Goal: Task Accomplishment & Management: Complete application form

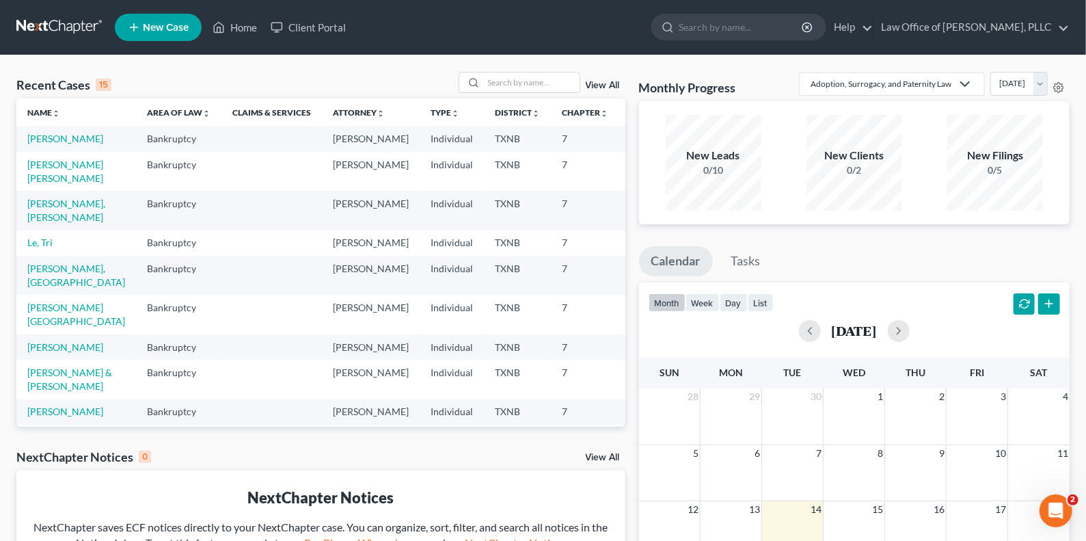
click at [159, 23] on span "New Case" at bounding box center [166, 28] width 46 height 10
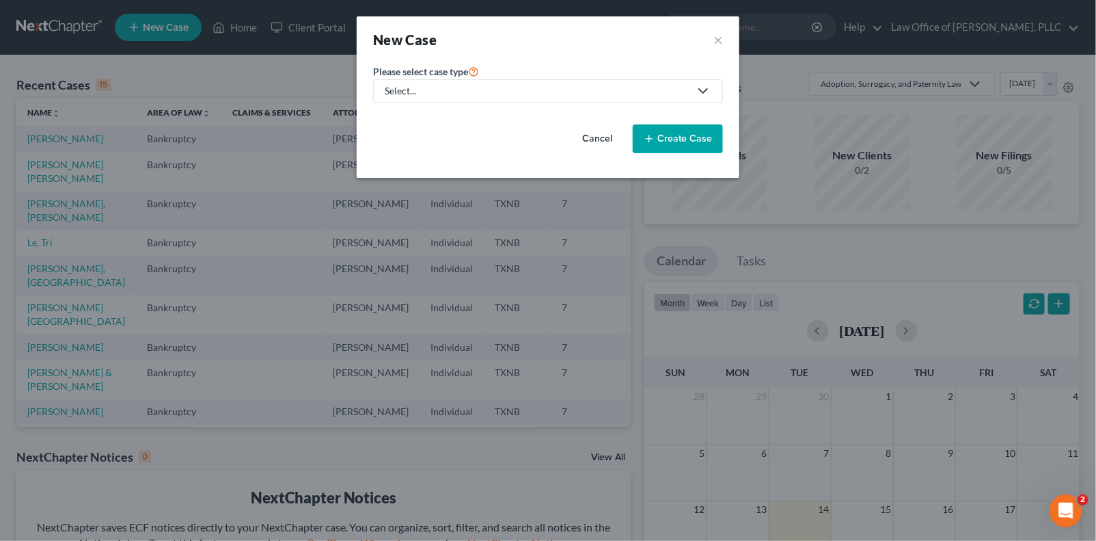
click at [676, 81] on link "Select..." at bounding box center [548, 90] width 350 height 23
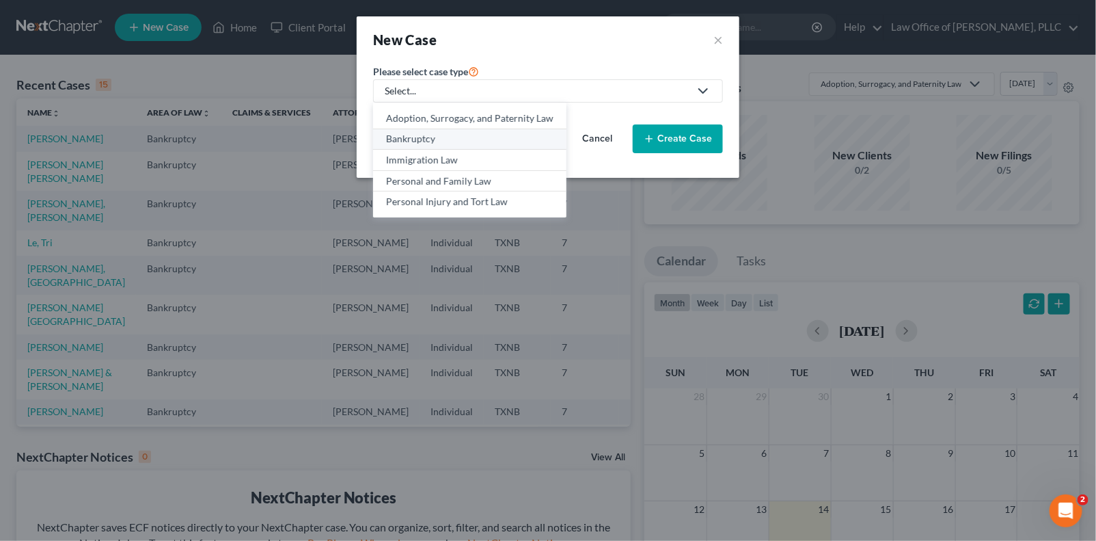
click at [413, 137] on div "Bankruptcy" at bounding box center [469, 139] width 167 height 14
select select "78"
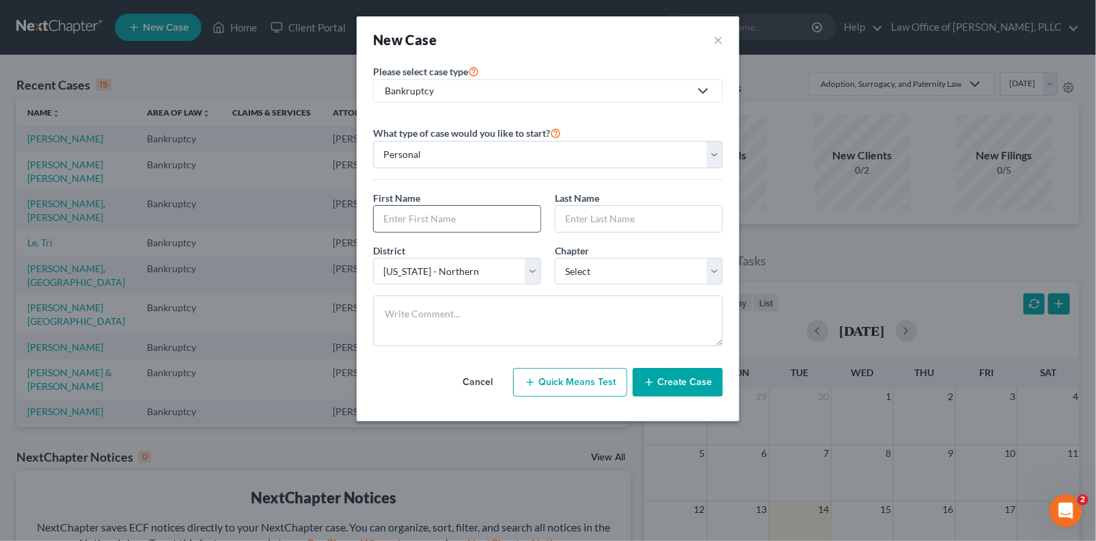
click at [464, 217] on input "text" at bounding box center [457, 219] width 167 height 26
type input "[PERSON_NAME]"
type input "Machuar"
click at [623, 269] on select "Select 7 11 12 13" at bounding box center [639, 271] width 168 height 27
select select "0"
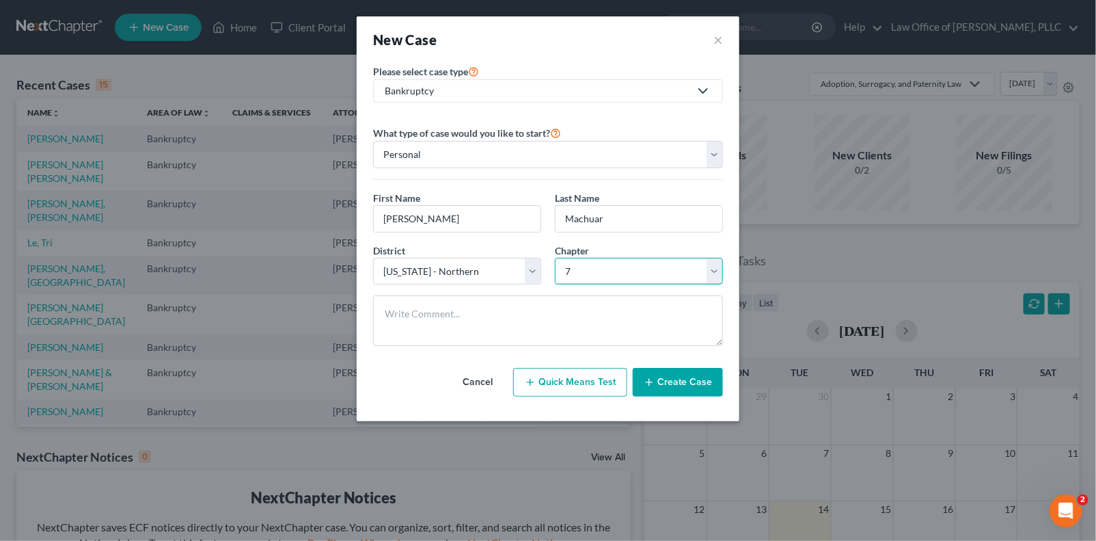
click at [555, 258] on select "Select 7 11 12 13" at bounding box center [639, 271] width 168 height 27
click at [689, 380] on button "Create Case" at bounding box center [678, 382] width 90 height 29
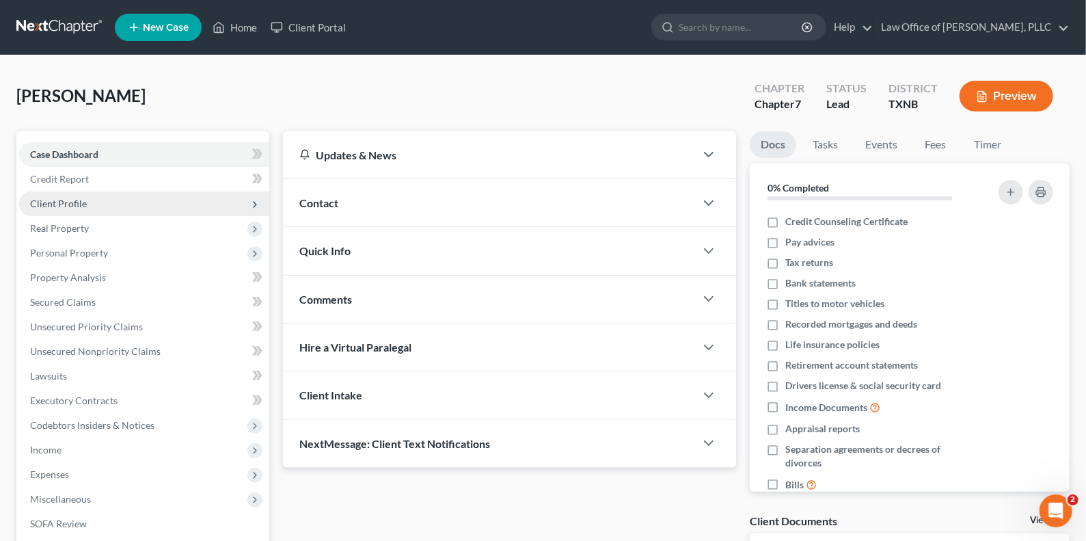
click at [52, 204] on span "Client Profile" at bounding box center [58, 204] width 57 height 12
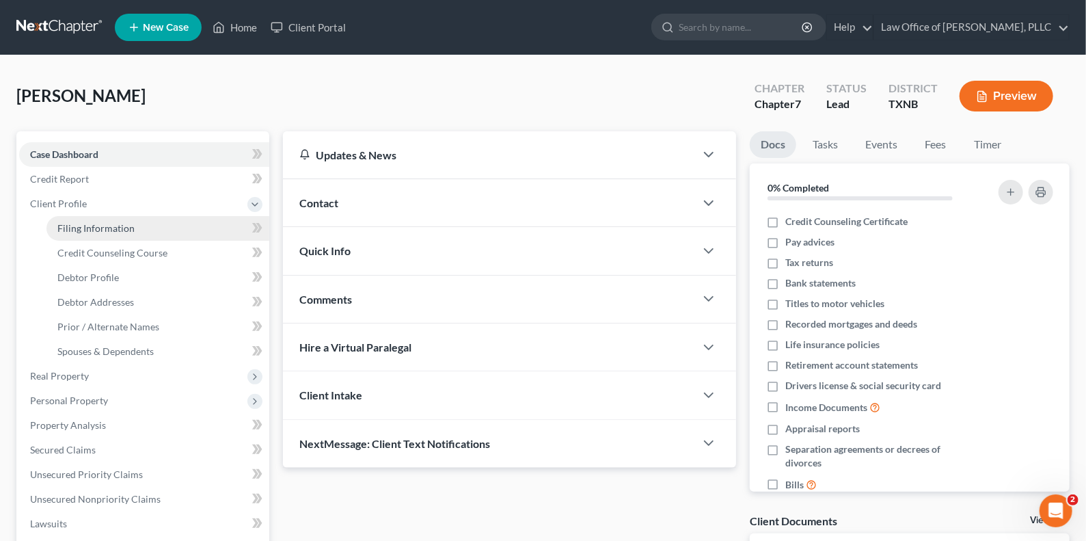
click at [81, 224] on span "Filing Information" at bounding box center [95, 228] width 77 height 12
select select "1"
select select "0"
select select "78"
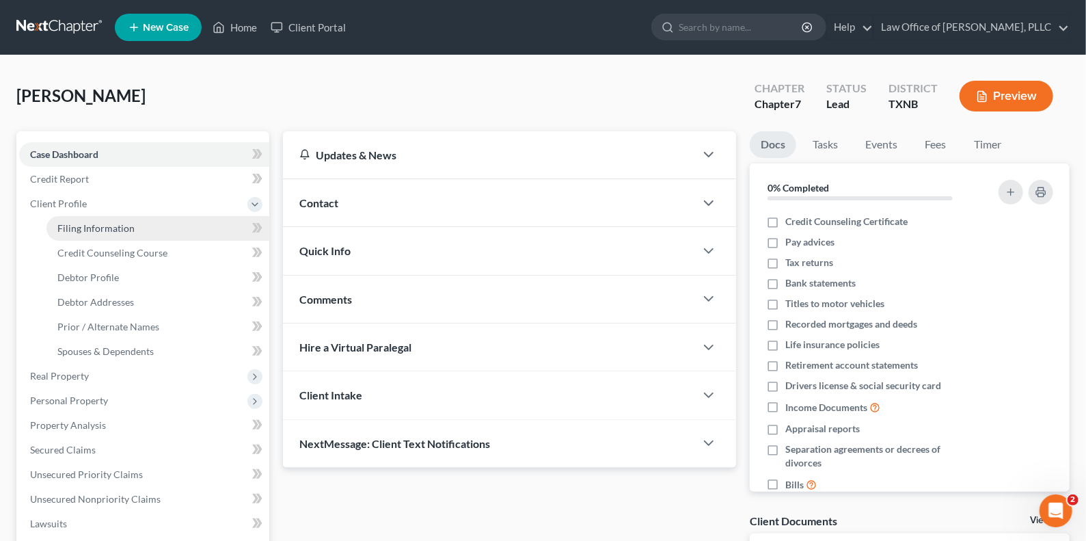
select select "0"
select select "45"
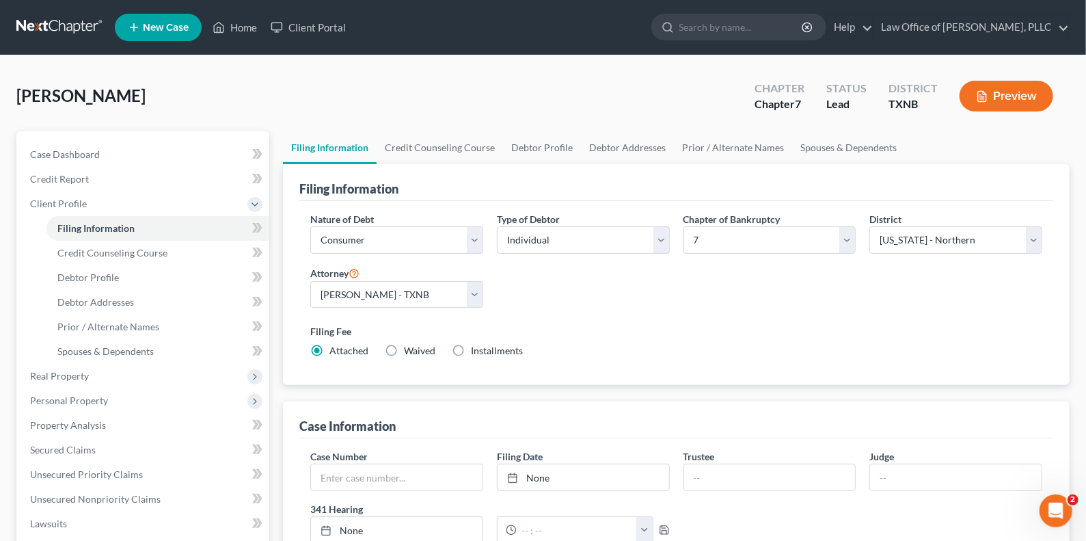
click at [717, 314] on div "Nature of Debt Select Business Consumer Other Nature of Business Select Clearin…" at bounding box center [676, 290] width 746 height 157
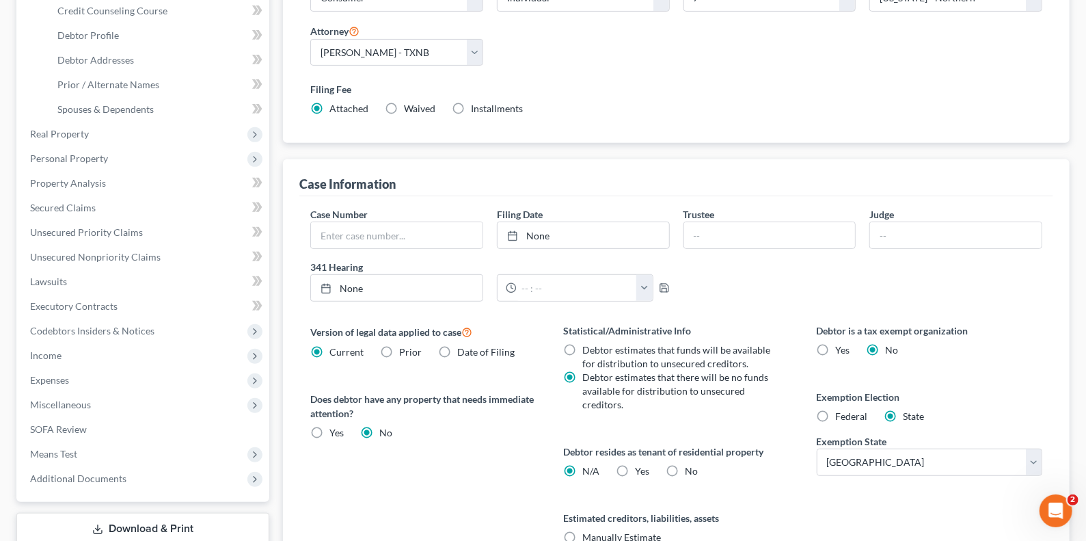
scroll to position [383, 0]
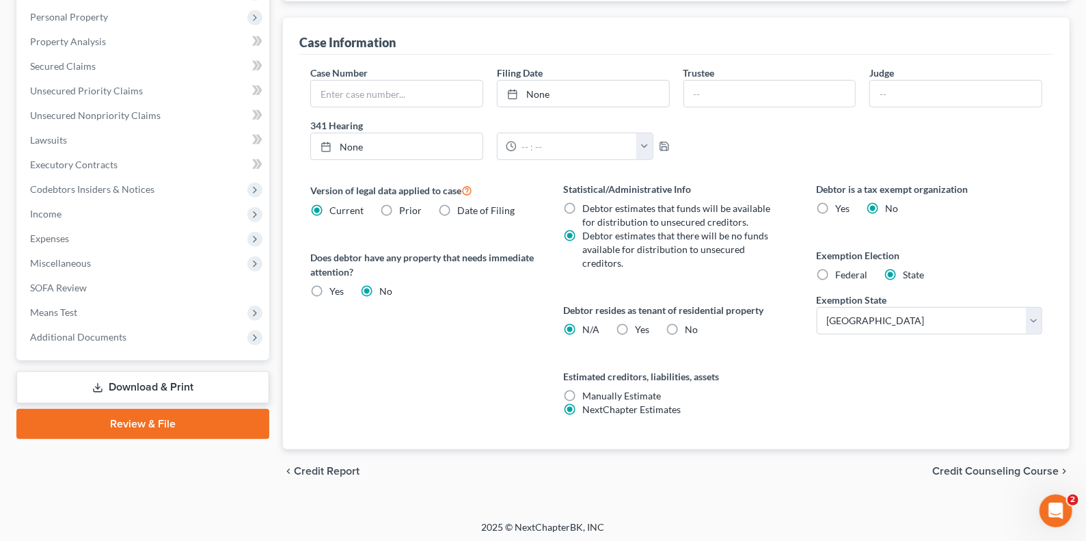
drag, startPoint x: 994, startPoint y: 463, endPoint x: 987, endPoint y: 460, distance: 8.3
click at [807, 465] on span "Credit Counseling Course" at bounding box center [995, 470] width 126 height 11
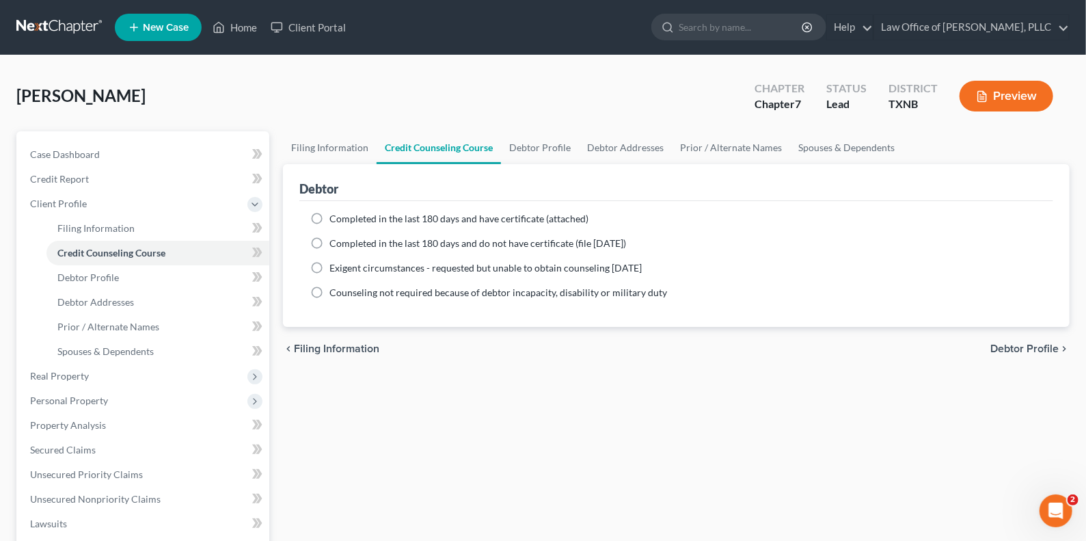
click at [329, 217] on label "Completed in the last 180 days and have certificate (attached)" at bounding box center [458, 219] width 259 height 14
click at [335, 217] on input "Completed in the last 180 days and have certificate (attached)" at bounding box center [339, 216] width 9 height 9
radio input "true"
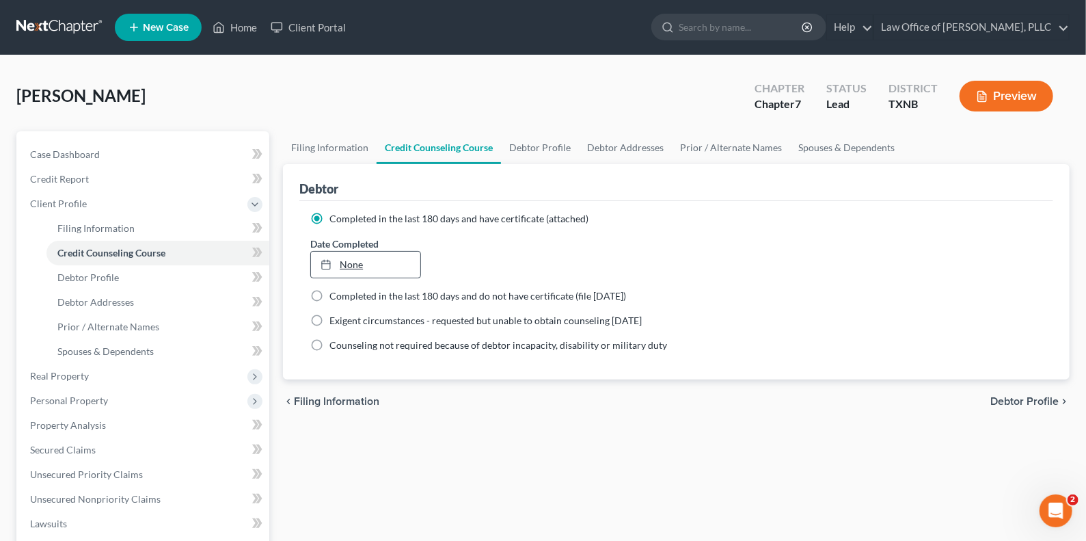
type input "[DATE]"
click at [397, 260] on link "None" at bounding box center [365, 265] width 109 height 26
click at [807, 398] on span "Debtor Profile" at bounding box center [1024, 401] width 68 height 11
select select "0"
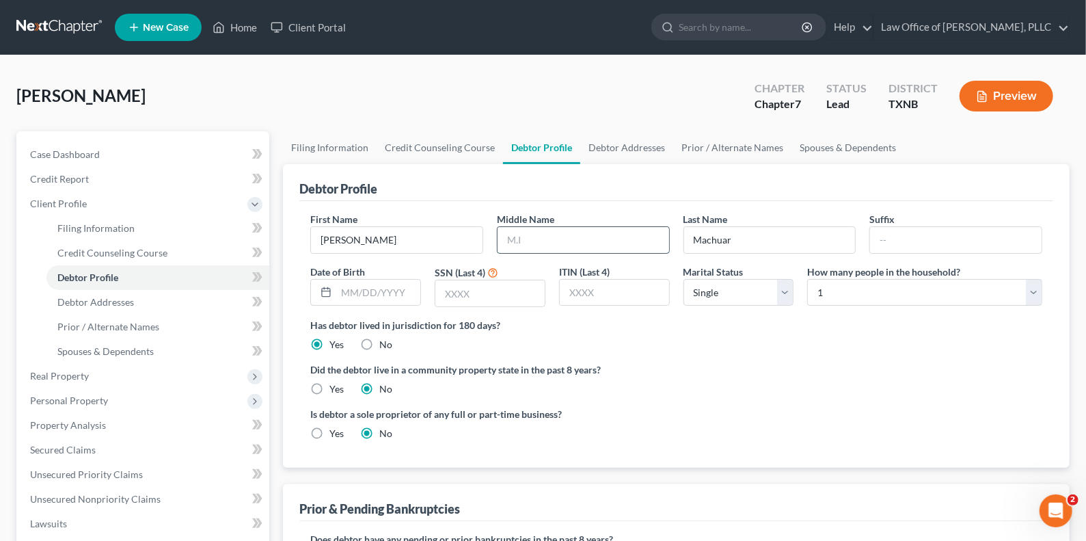
click at [554, 241] on input "text" at bounding box center [584, 240] width 172 height 26
type input "J"
type input "Majok"
click at [373, 289] on input "text" at bounding box center [378, 293] width 84 height 26
click at [353, 290] on input "01011971" at bounding box center [378, 293] width 84 height 26
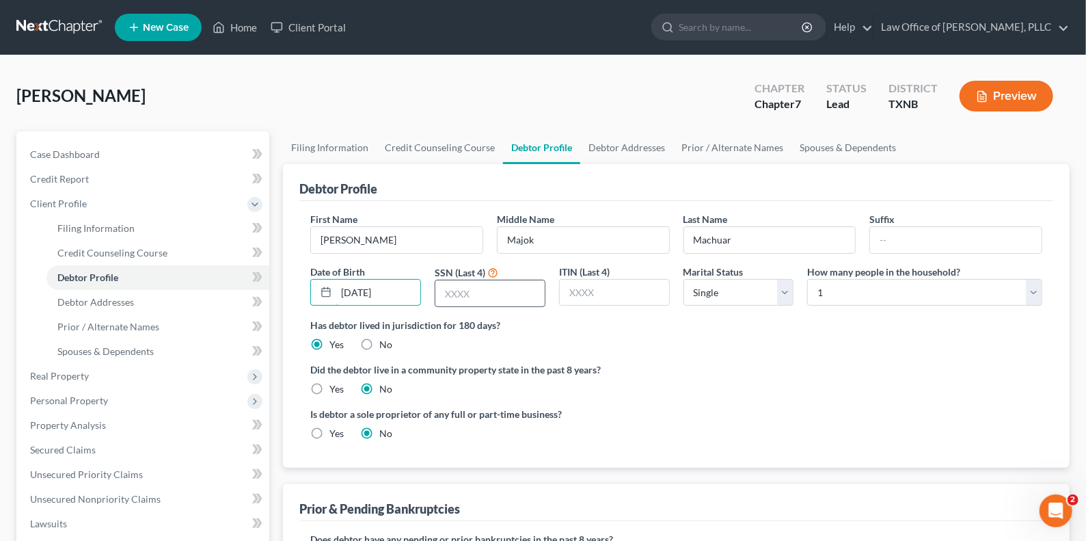
type input "[DATE]"
click at [504, 288] on input "text" at bounding box center [489, 293] width 109 height 26
type input "9502"
click at [782, 293] on select "Select Single Married Separated Divorced Widowed" at bounding box center [738, 292] width 111 height 27
select select "1"
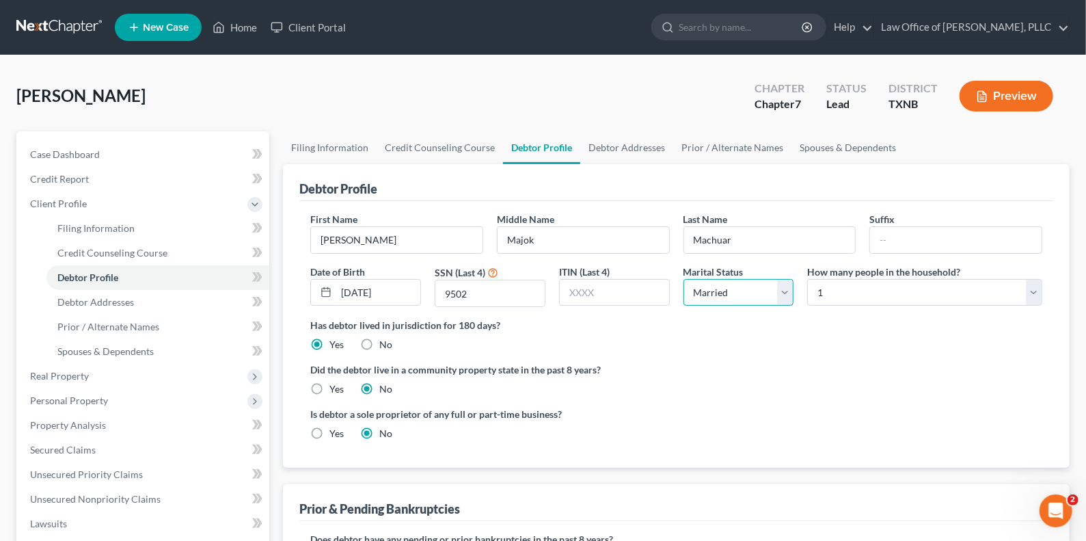
click at [683, 279] on select "Select Single Married Separated Divorced Widowed" at bounding box center [738, 292] width 111 height 27
click at [807, 292] on select "Select 1 2 3 4 5 6 7 8 9 10 11 12 13 14 15 16 17 18 19 20" at bounding box center [924, 292] width 235 height 27
select select "5"
click at [807, 279] on select "Select 1 2 3 4 5 6 7 8 9 10 11 12 13 14 15 16 17 18 19 20" at bounding box center [924, 292] width 235 height 27
click at [329, 389] on label "Yes" at bounding box center [336, 389] width 14 height 14
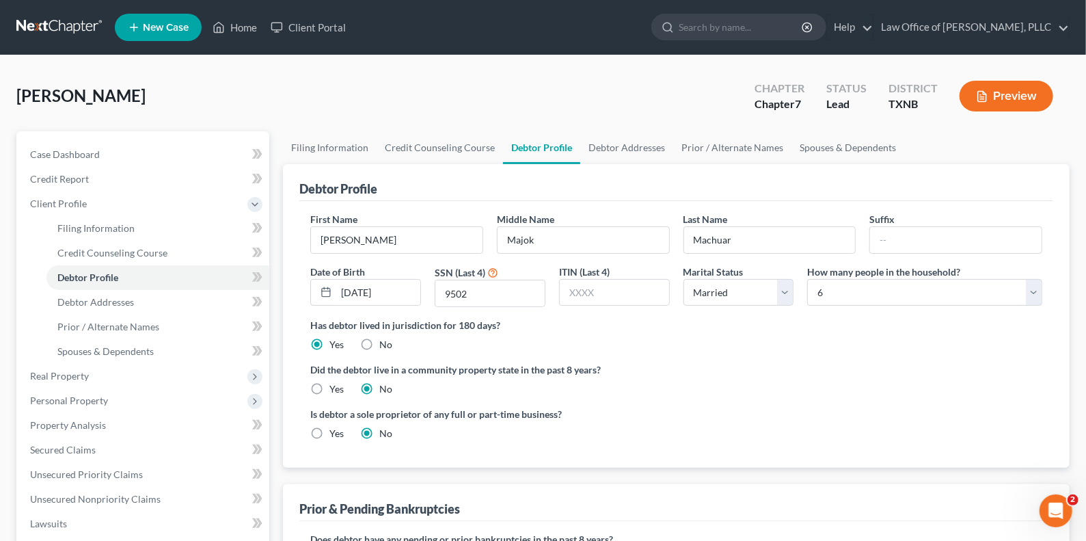
click at [335, 389] on input "Yes" at bounding box center [339, 386] width 9 height 9
radio input "true"
radio input "false"
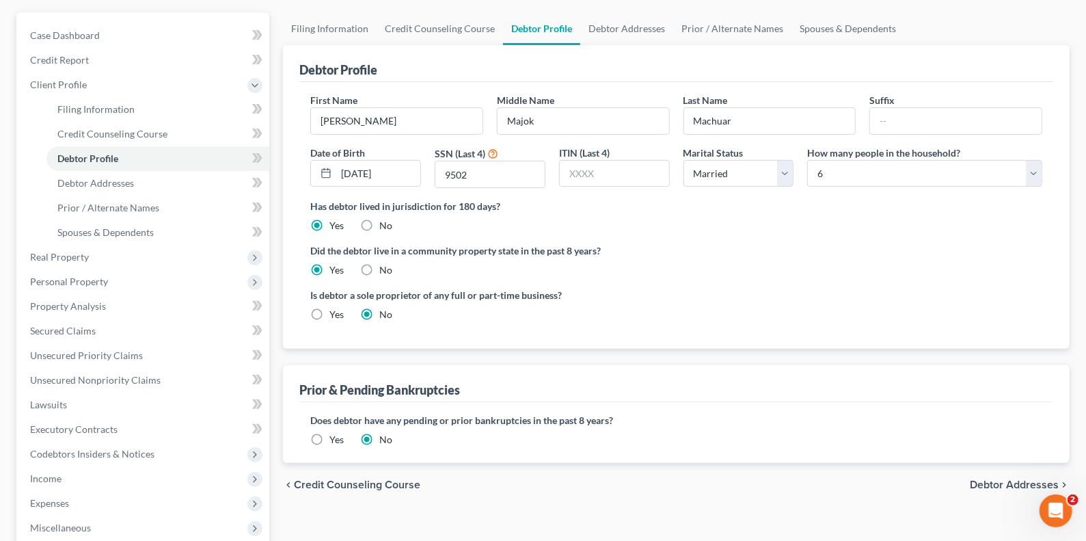
scroll to position [136, 0]
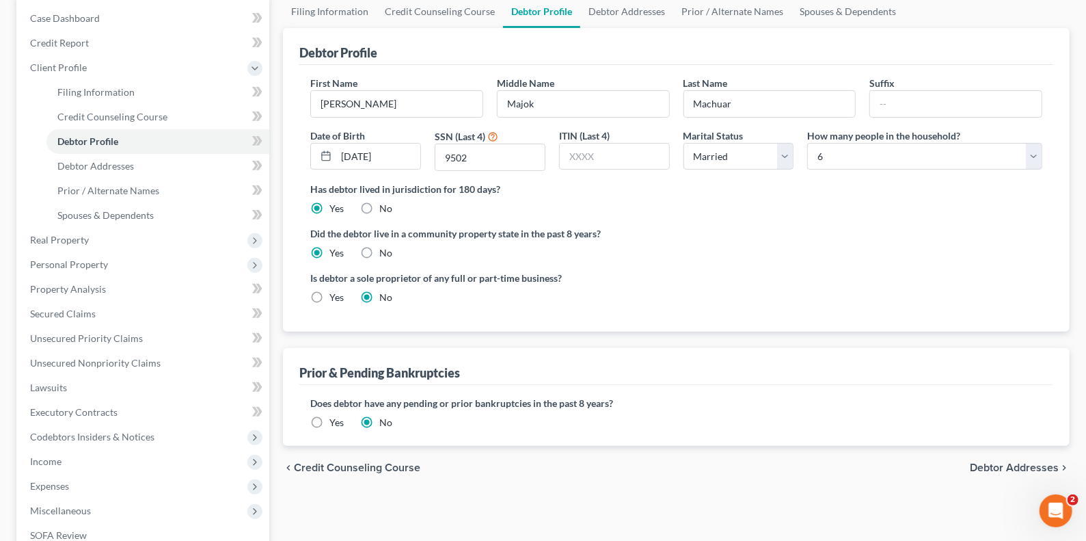
click at [807, 463] on span "Debtor Addresses" at bounding box center [1014, 467] width 89 height 11
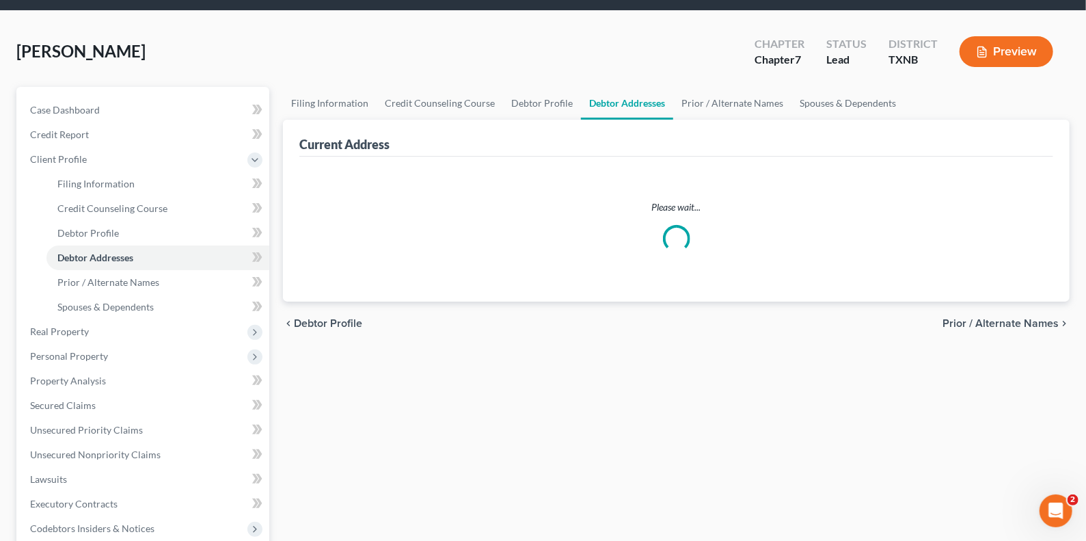
scroll to position [3, 0]
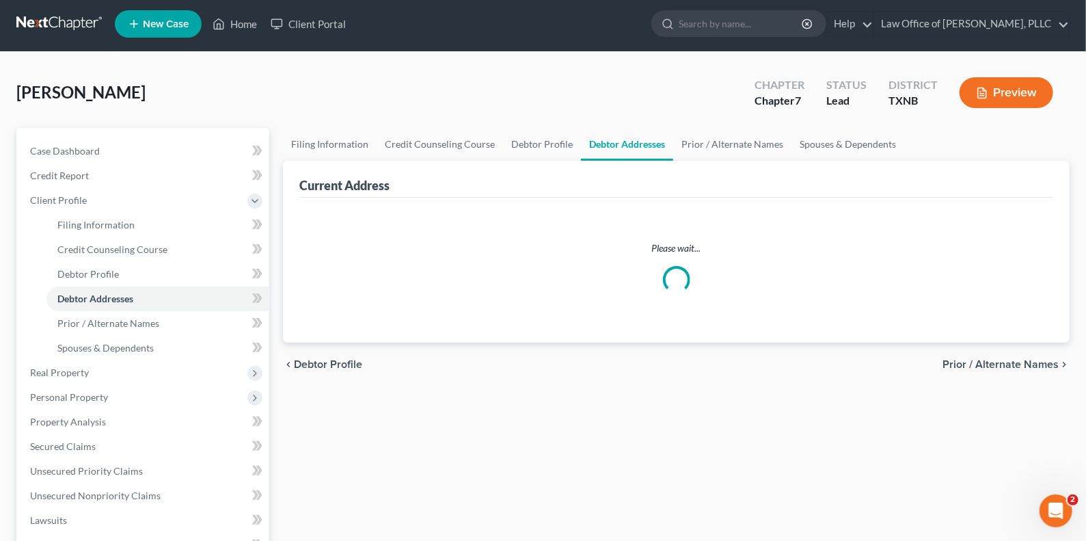
select select "0"
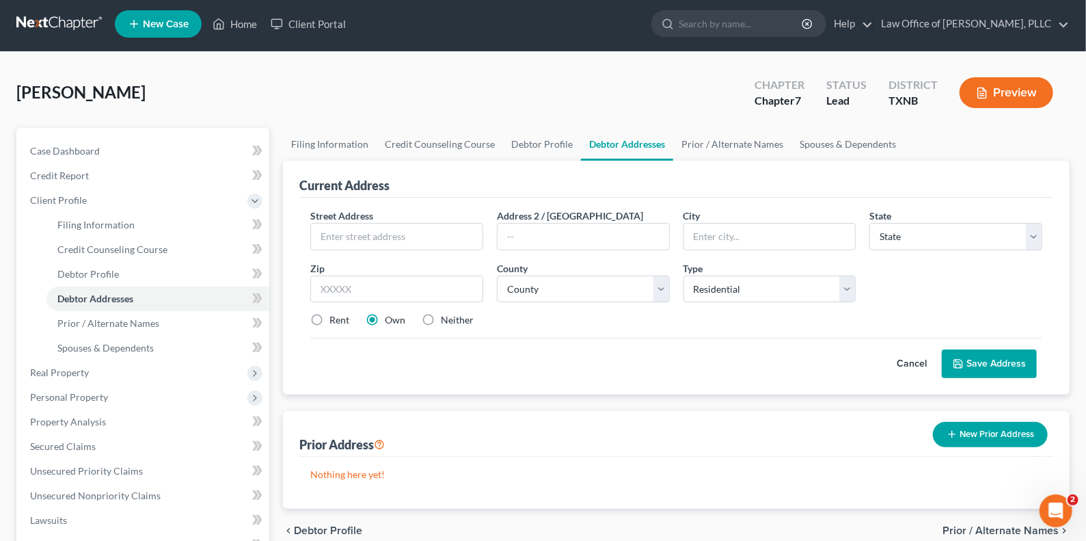
scroll to position [0, 0]
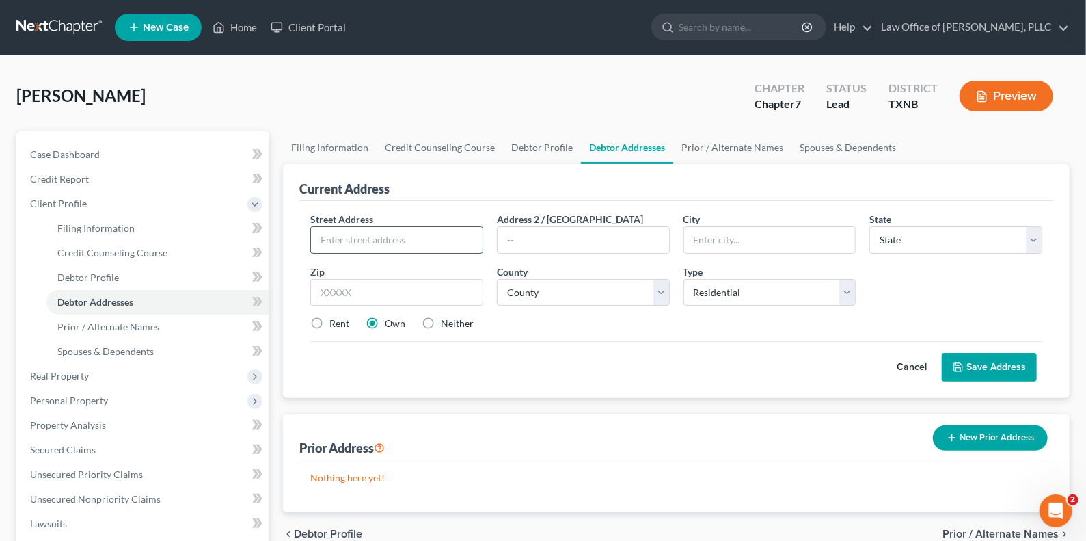
click at [396, 232] on input "text" at bounding box center [397, 240] width 172 height 26
click at [380, 240] on input "text" at bounding box center [397, 240] width 172 height 26
type input "[STREET_ADDRESS][PERSON_NAME]"
type input "Ft. Worth"
select select "45"
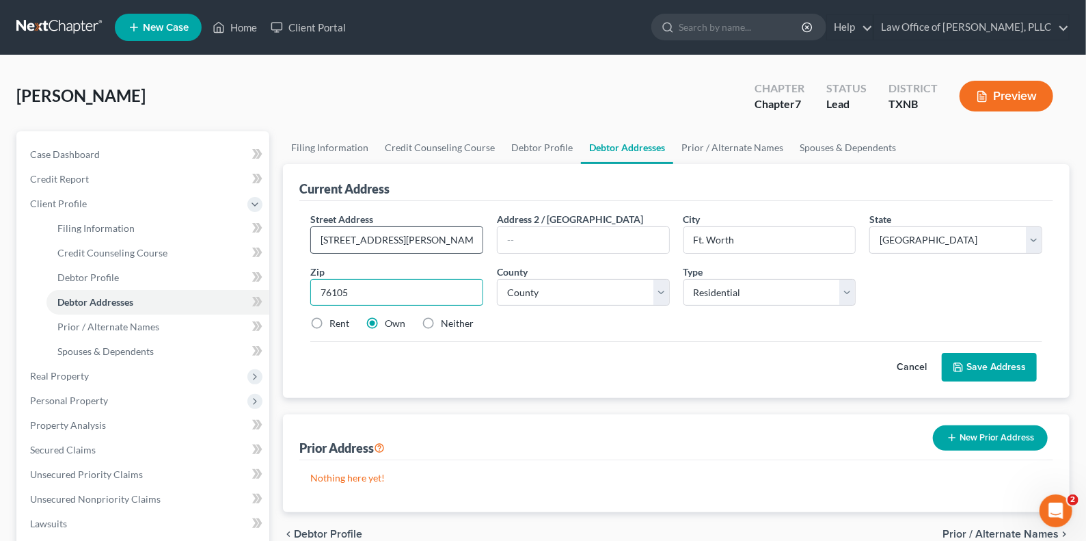
type input "76105"
type input "[GEOGRAPHIC_DATA]"
click at [807, 366] on button "Save Address" at bounding box center [989, 367] width 95 height 29
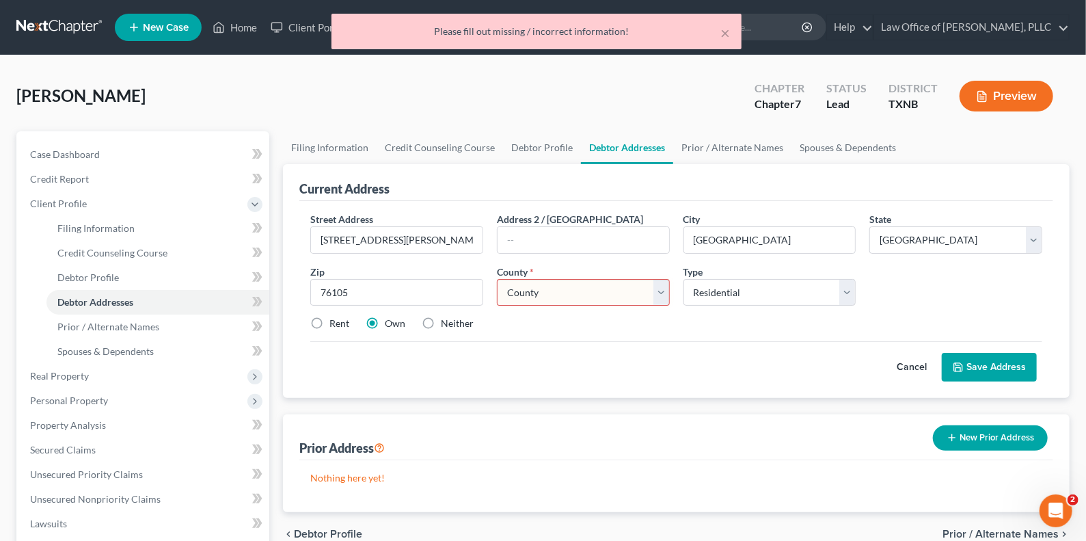
click at [573, 289] on select "County [GEOGRAPHIC_DATA] [GEOGRAPHIC_DATA] [GEOGRAPHIC_DATA] [GEOGRAPHIC_DATA] …" at bounding box center [583, 292] width 173 height 27
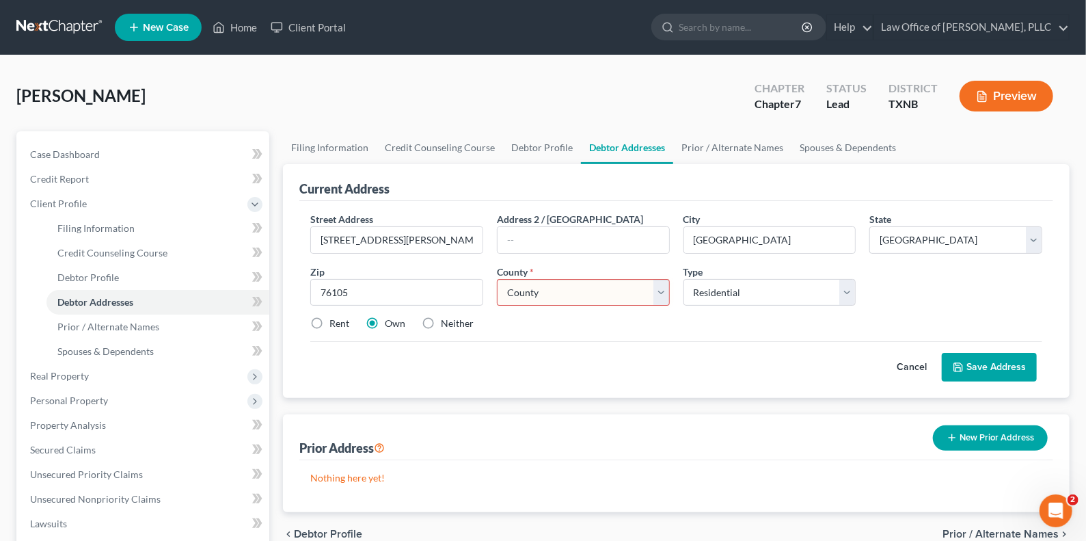
select select "219"
click at [497, 279] on select "County [GEOGRAPHIC_DATA] [GEOGRAPHIC_DATA] [GEOGRAPHIC_DATA] [GEOGRAPHIC_DATA] …" at bounding box center [583, 292] width 173 height 27
click at [807, 361] on button "Save Address" at bounding box center [989, 367] width 95 height 29
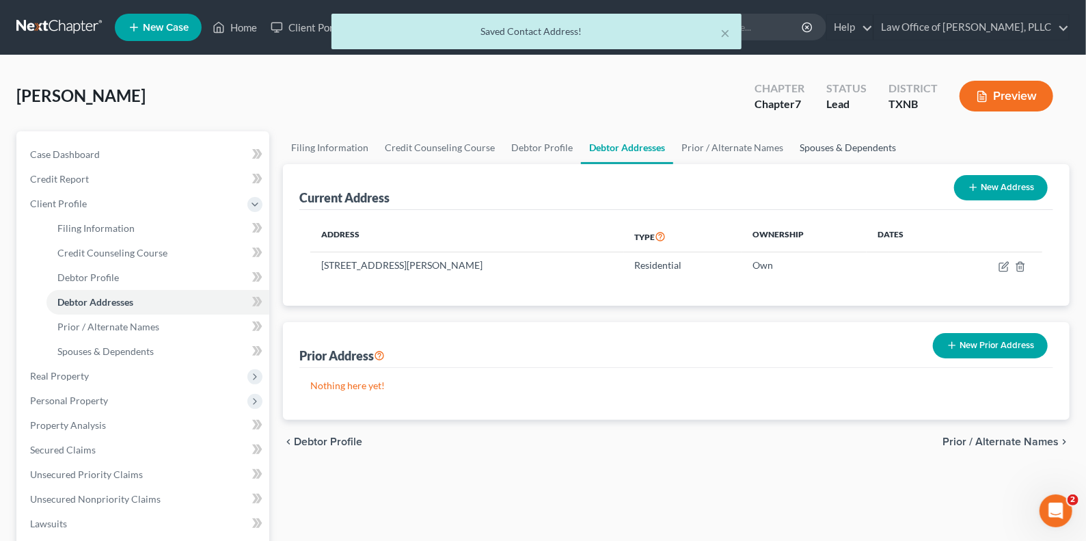
click at [807, 148] on link "Spouses & Dependents" at bounding box center [847, 147] width 113 height 33
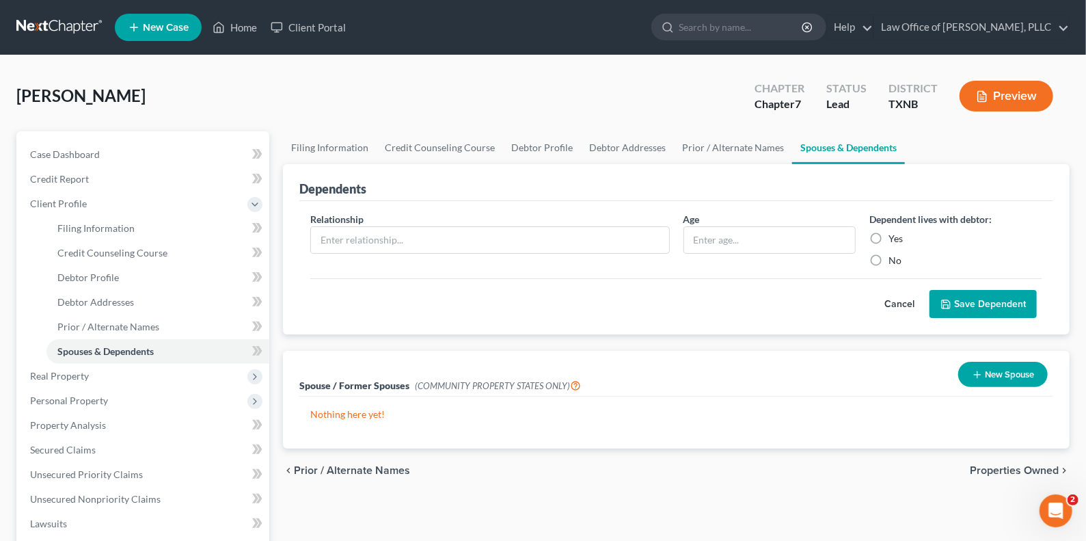
click at [807, 369] on button "New Spouse" at bounding box center [1003, 374] width 90 height 25
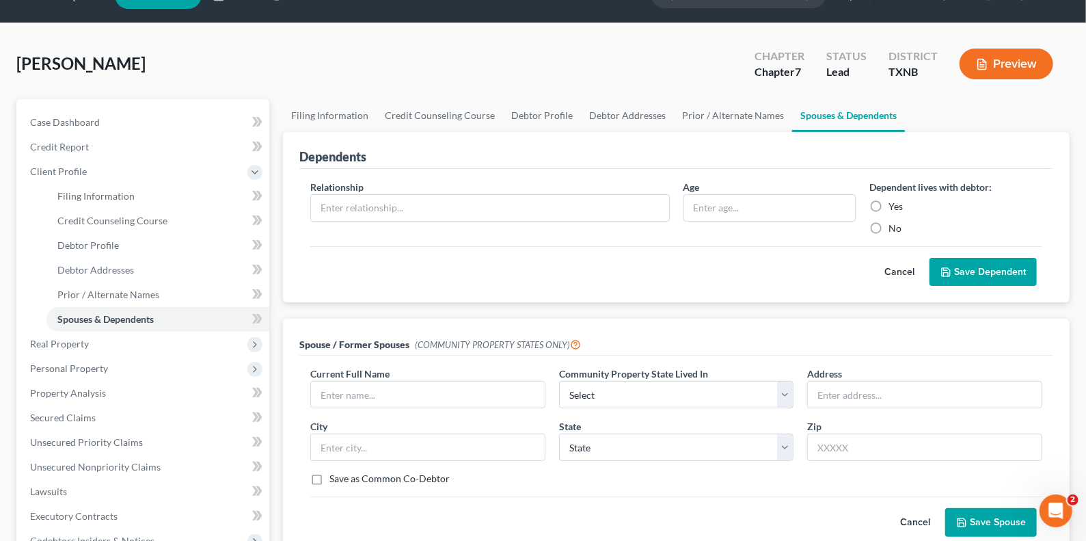
scroll to position [136, 0]
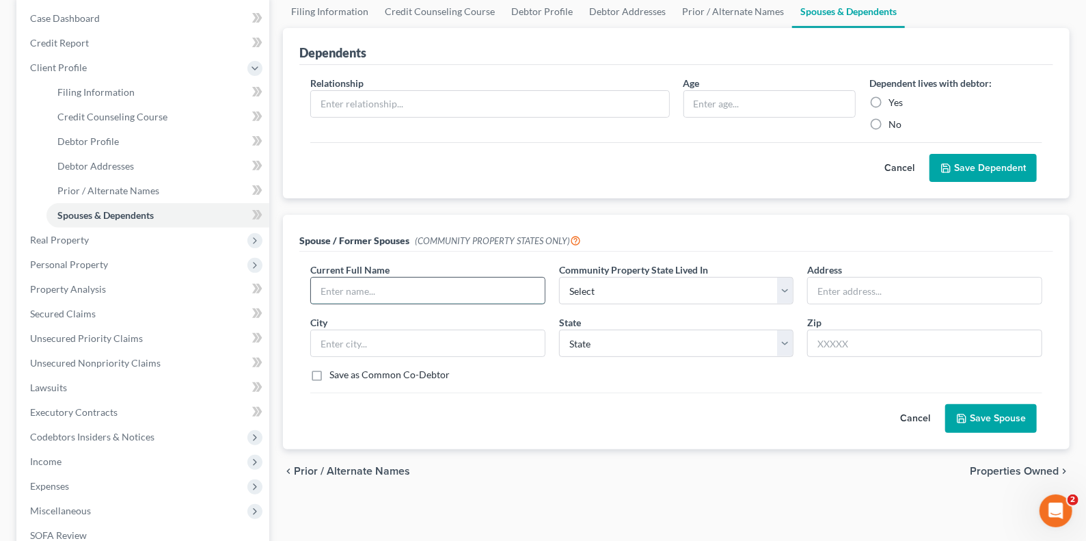
click at [377, 285] on input "text" at bounding box center [428, 290] width 234 height 26
click at [356, 288] on input "text" at bounding box center [428, 290] width 234 height 26
type input "Bronica Akuj Tong"
click at [663, 282] on select "Select AZ CA GU ID LA NV NM PR [GEOGRAPHIC_DATA] [GEOGRAPHIC_DATA] [GEOGRAPHIC_…" at bounding box center [676, 290] width 235 height 27
select select "8"
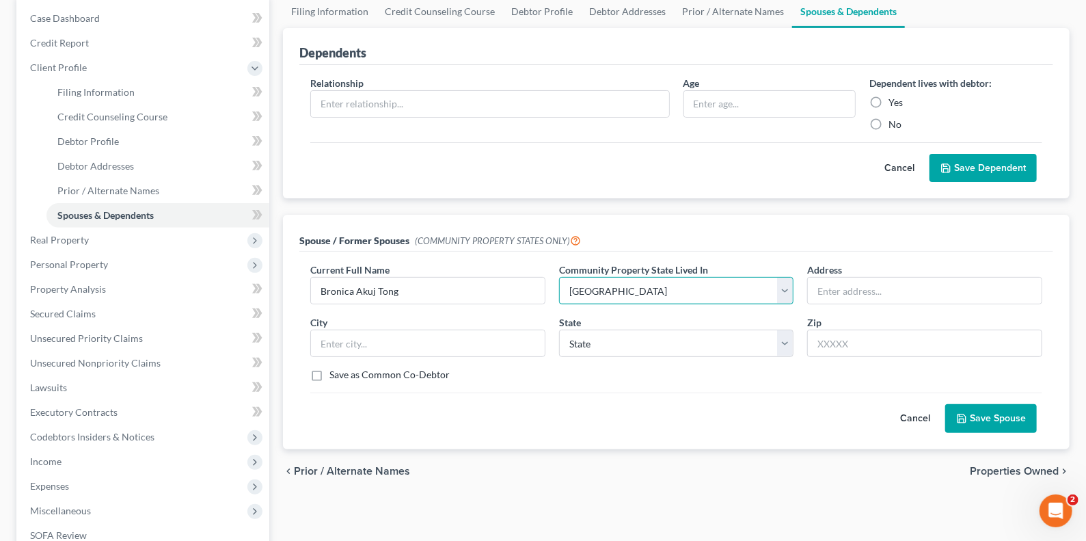
click at [559, 277] on select "Select AZ CA GU ID LA NV NM PR [GEOGRAPHIC_DATA] [GEOGRAPHIC_DATA] [GEOGRAPHIC_…" at bounding box center [676, 290] width 235 height 27
click at [807, 286] on input "text" at bounding box center [925, 290] width 234 height 26
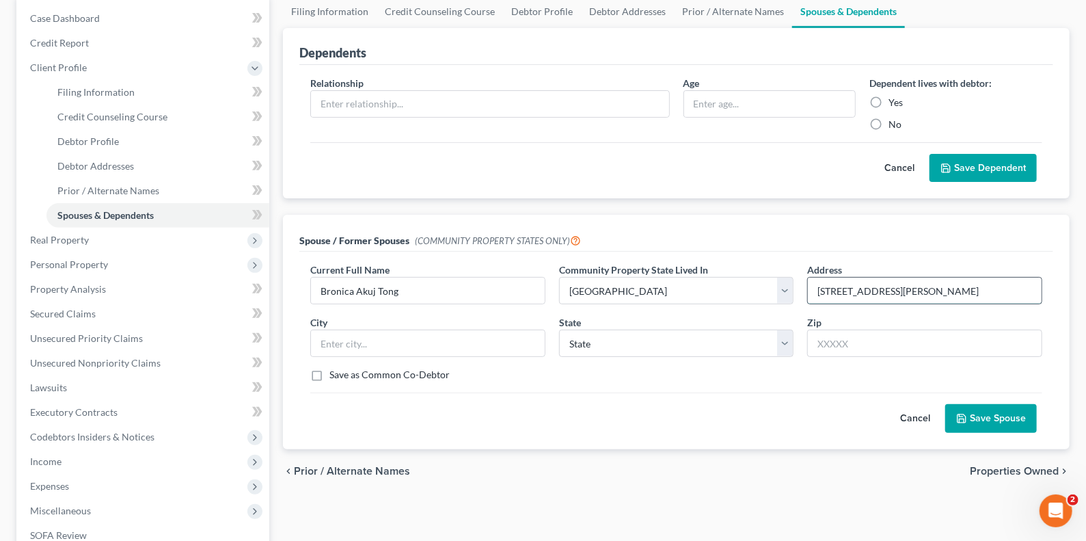
type input "[STREET_ADDRESS][PERSON_NAME]"
type input "Ft. Worth"
select select "45"
type input "76105"
click at [807, 412] on button "Save Spouse" at bounding box center [991, 418] width 92 height 29
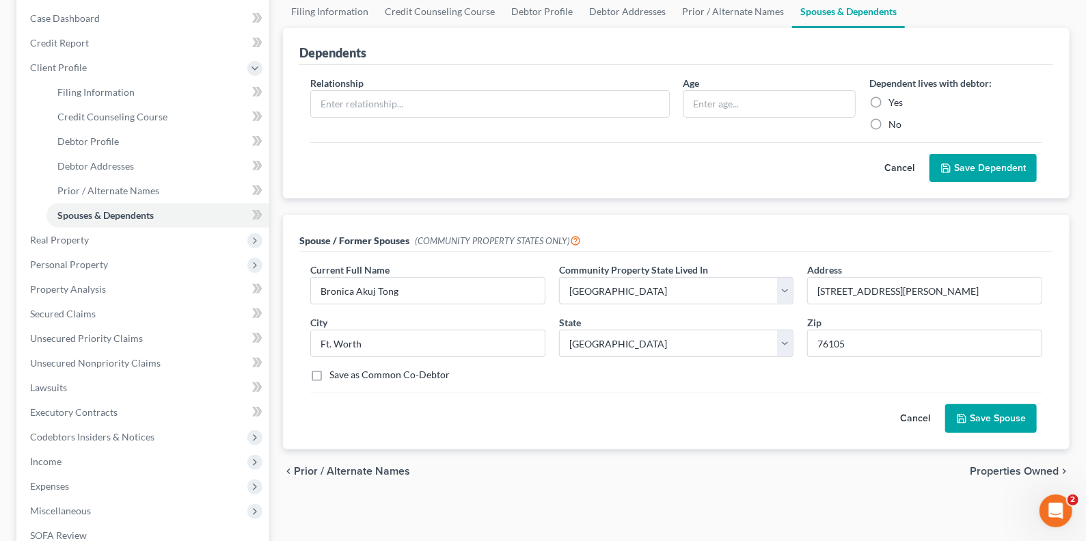
type input "[GEOGRAPHIC_DATA]"
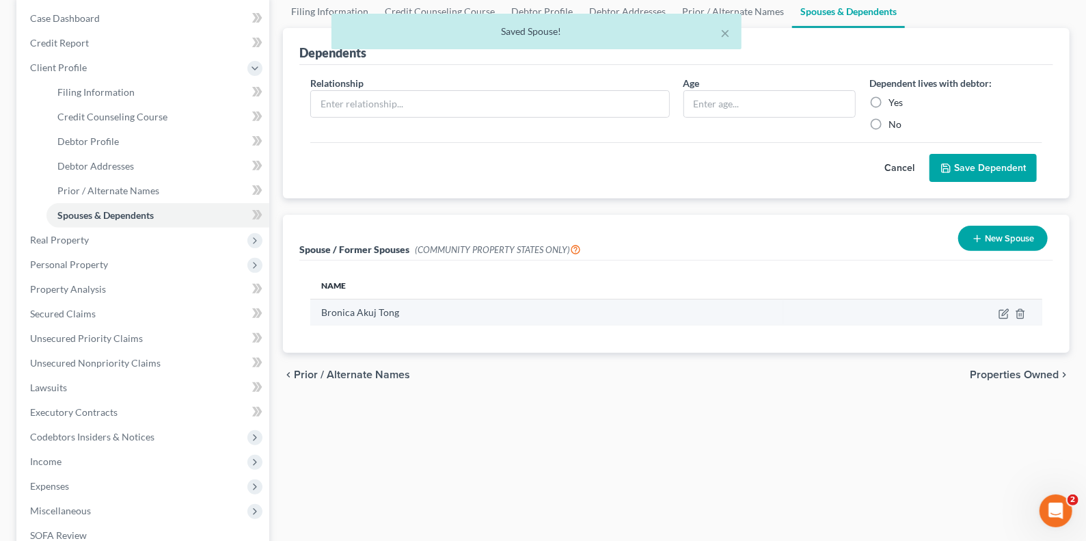
scroll to position [0, 0]
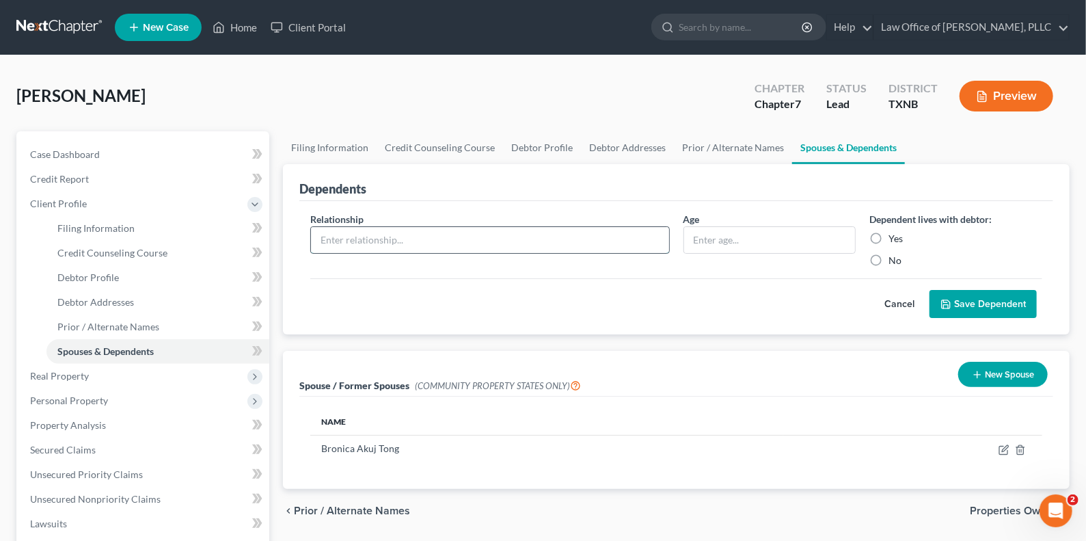
click at [417, 241] on input "text" at bounding box center [489, 240] width 357 height 26
type input "Daughter"
click at [763, 236] on input "text" at bounding box center [770, 240] width 172 height 26
type input "17"
click at [807, 237] on label "Yes" at bounding box center [896, 239] width 14 height 14
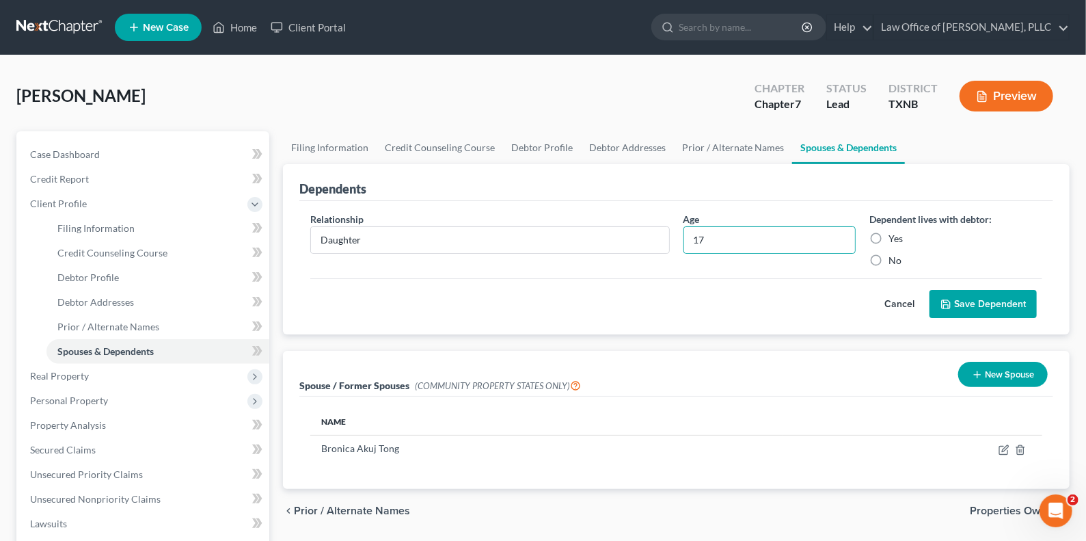
click at [807, 237] on input "Yes" at bounding box center [898, 236] width 9 height 9
radio input "true"
click at [807, 299] on button "Save Dependent" at bounding box center [983, 304] width 107 height 29
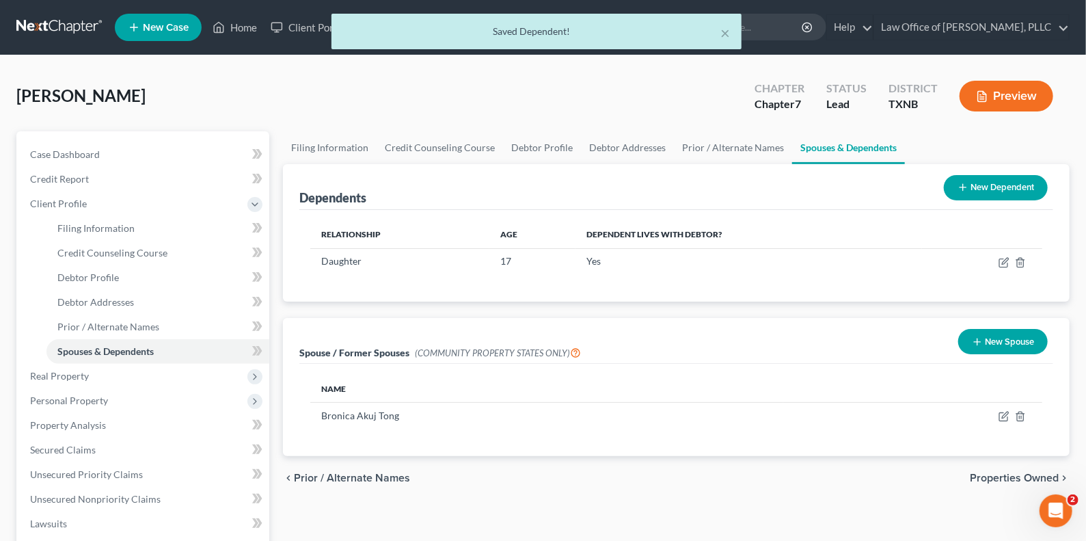
click at [807, 187] on button "New Dependent" at bounding box center [996, 187] width 104 height 25
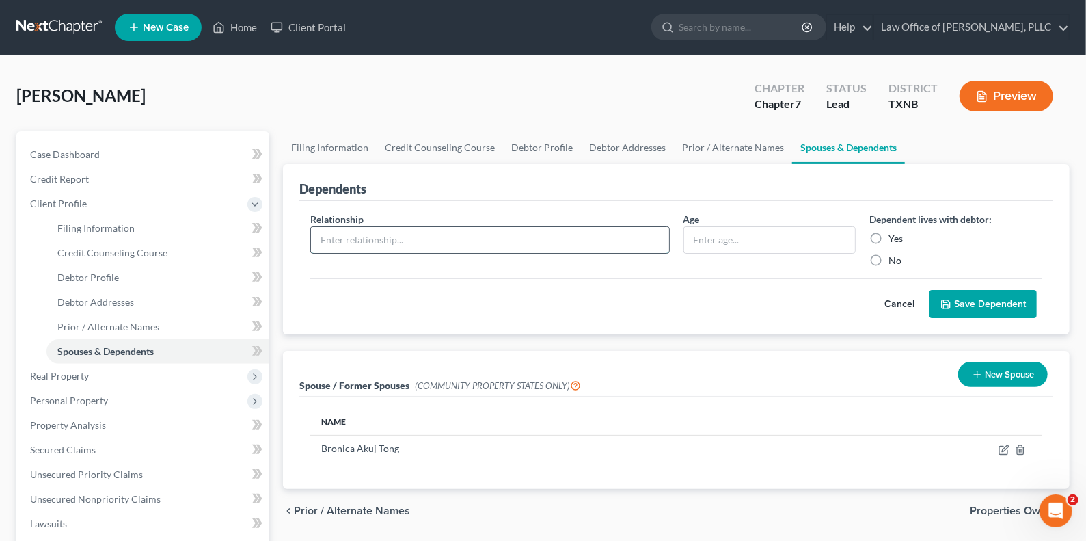
click at [418, 233] on input "text" at bounding box center [489, 240] width 357 height 26
type input "Daughter"
click at [718, 232] on input "text" at bounding box center [770, 240] width 172 height 26
type input "15"
click at [807, 235] on label "Yes" at bounding box center [896, 239] width 14 height 14
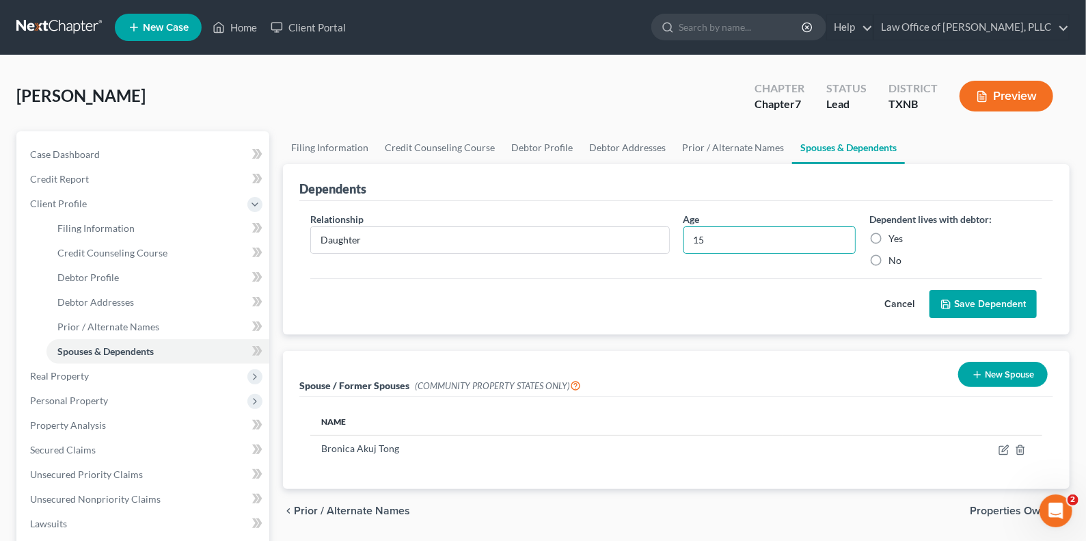
click at [807, 235] on input "Yes" at bounding box center [898, 236] width 9 height 9
radio input "true"
click at [807, 302] on button "Save Dependent" at bounding box center [983, 304] width 107 height 29
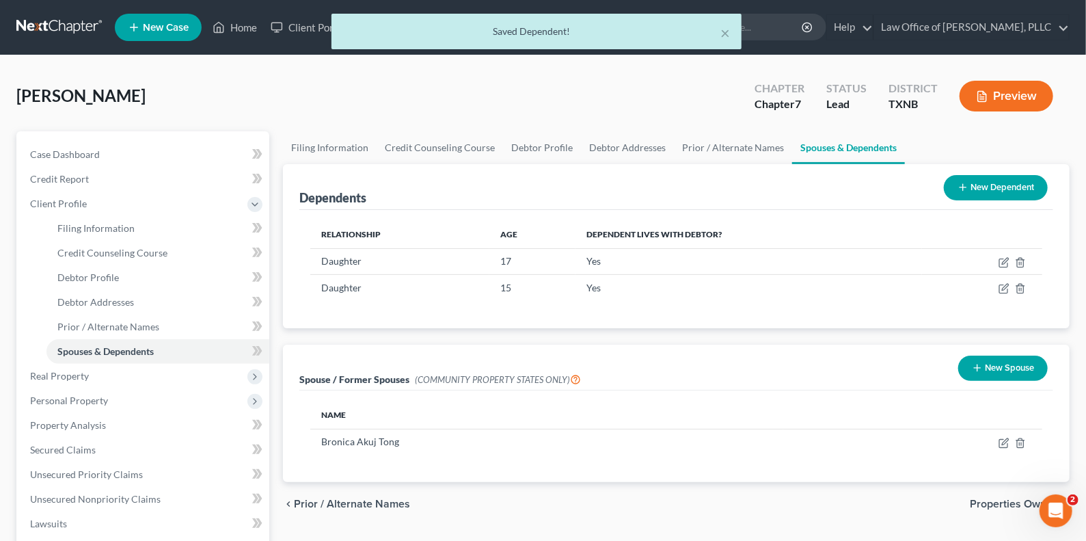
click at [807, 187] on button "New Dependent" at bounding box center [996, 187] width 104 height 25
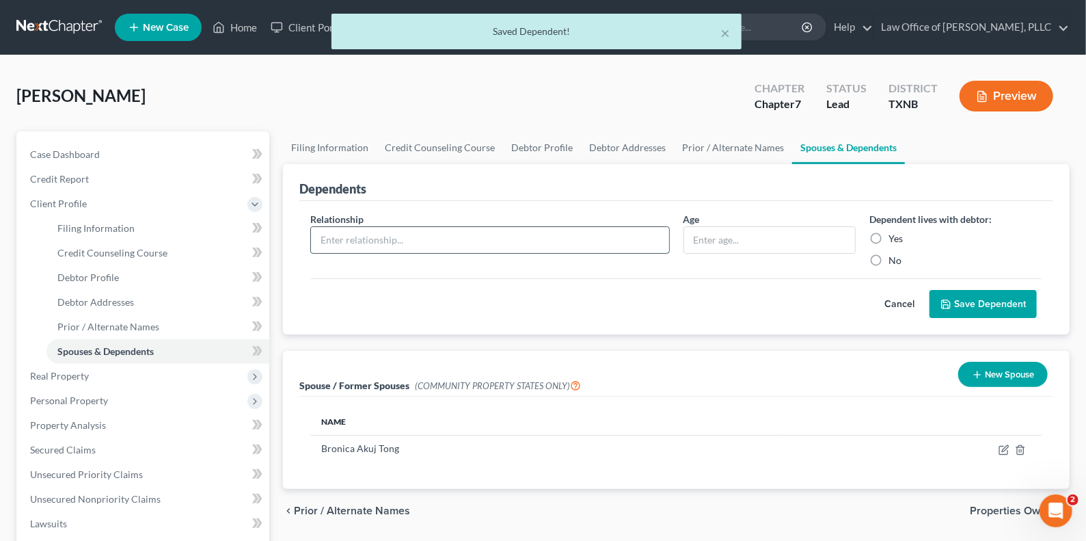
click at [382, 239] on input "text" at bounding box center [489, 240] width 357 height 26
type input "Son"
click at [740, 237] on input "text" at bounding box center [770, 240] width 172 height 26
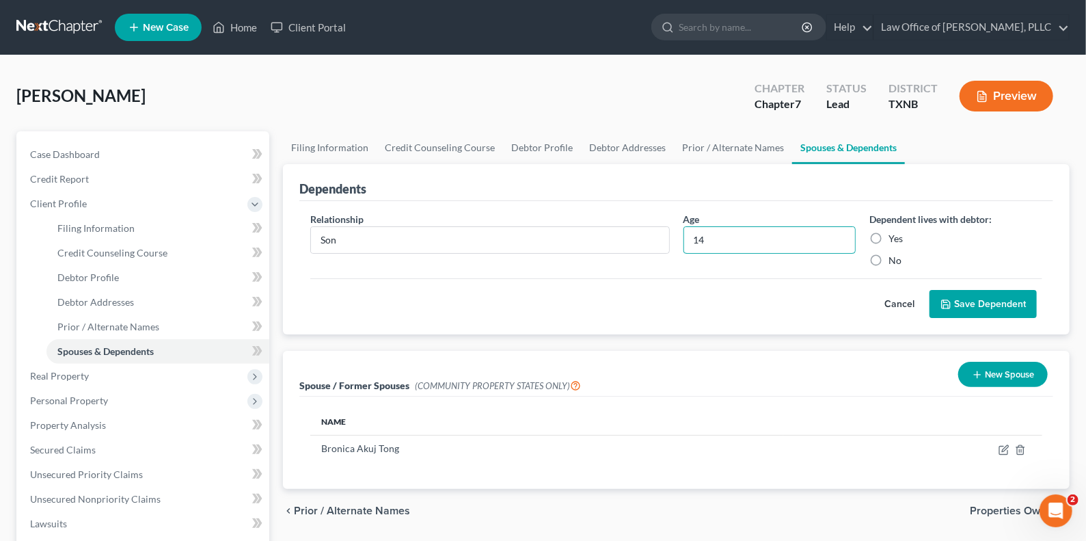
type input "14"
click at [807, 236] on label "Yes" at bounding box center [896, 239] width 14 height 14
click at [807, 236] on input "Yes" at bounding box center [898, 236] width 9 height 9
radio input "true"
click at [807, 301] on button "Save Dependent" at bounding box center [983, 304] width 107 height 29
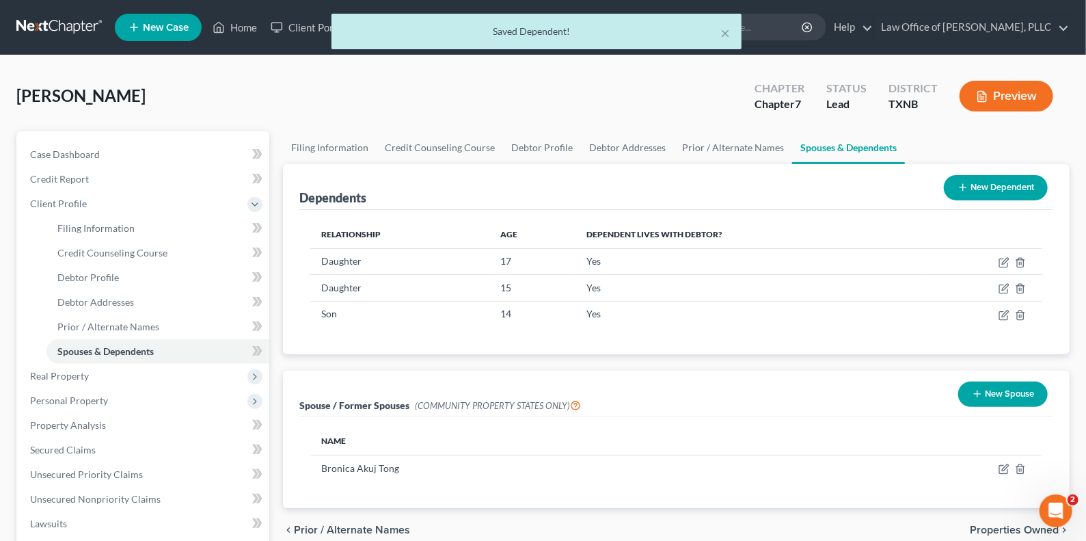
click at [807, 186] on button "New Dependent" at bounding box center [996, 187] width 104 height 25
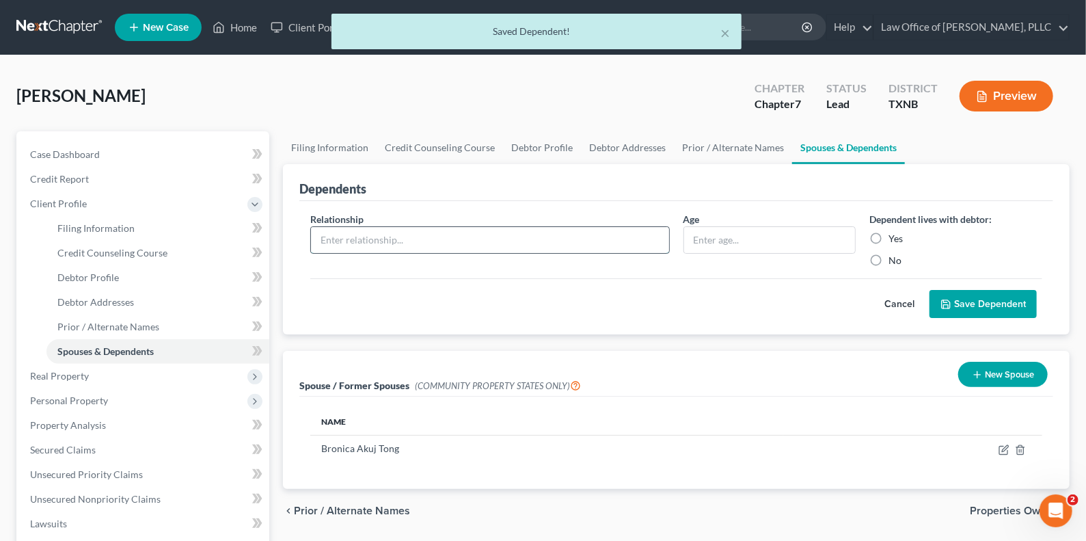
click at [350, 240] on input "text" at bounding box center [489, 240] width 357 height 26
type input "Son"
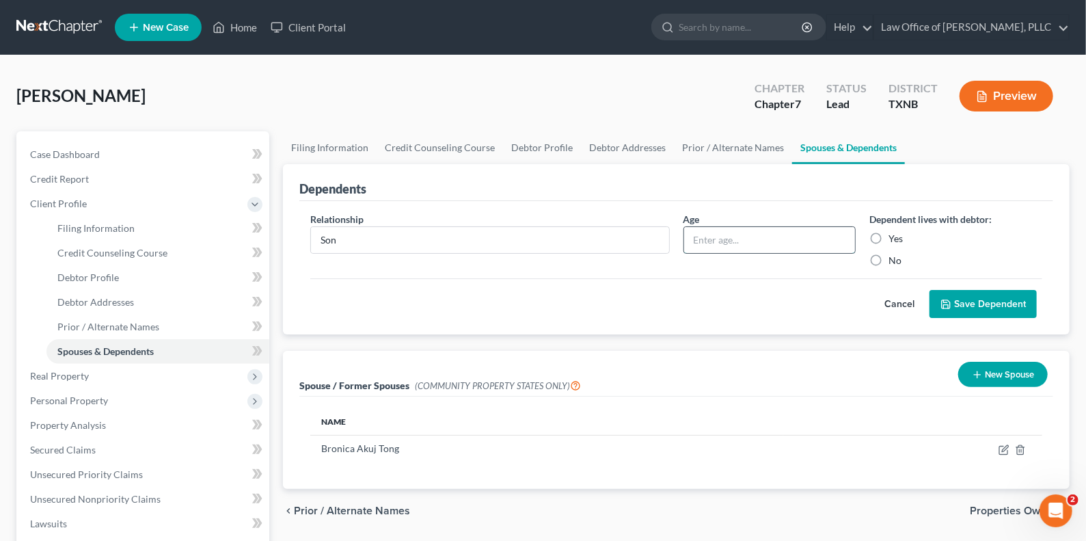
click at [763, 236] on input "text" at bounding box center [770, 240] width 172 height 26
type input "10"
click at [807, 233] on label "Yes" at bounding box center [896, 239] width 14 height 14
click at [807, 233] on input "Yes" at bounding box center [898, 236] width 9 height 9
radio input "true"
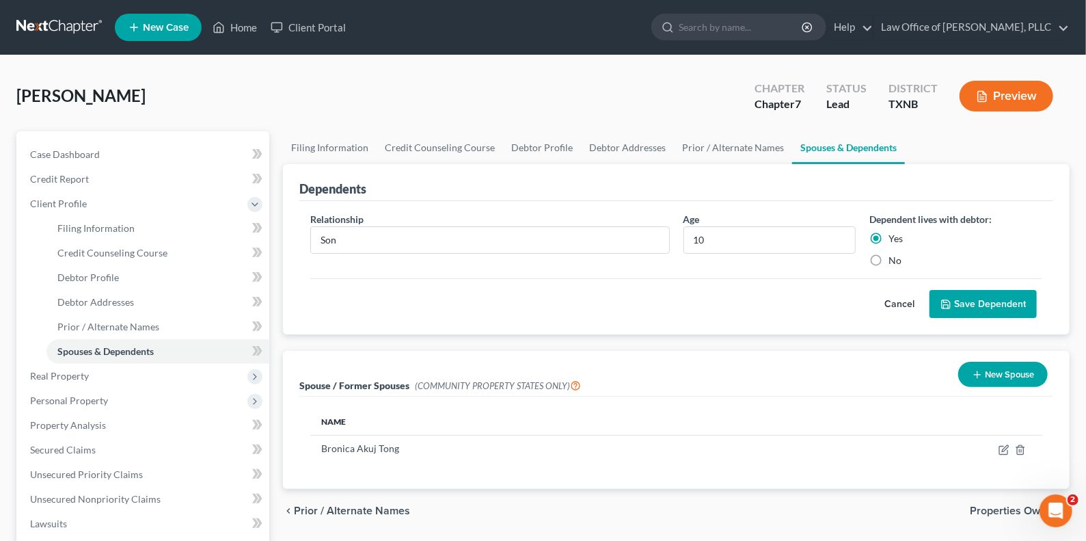
click at [807, 301] on button "Save Dependent" at bounding box center [983, 304] width 107 height 29
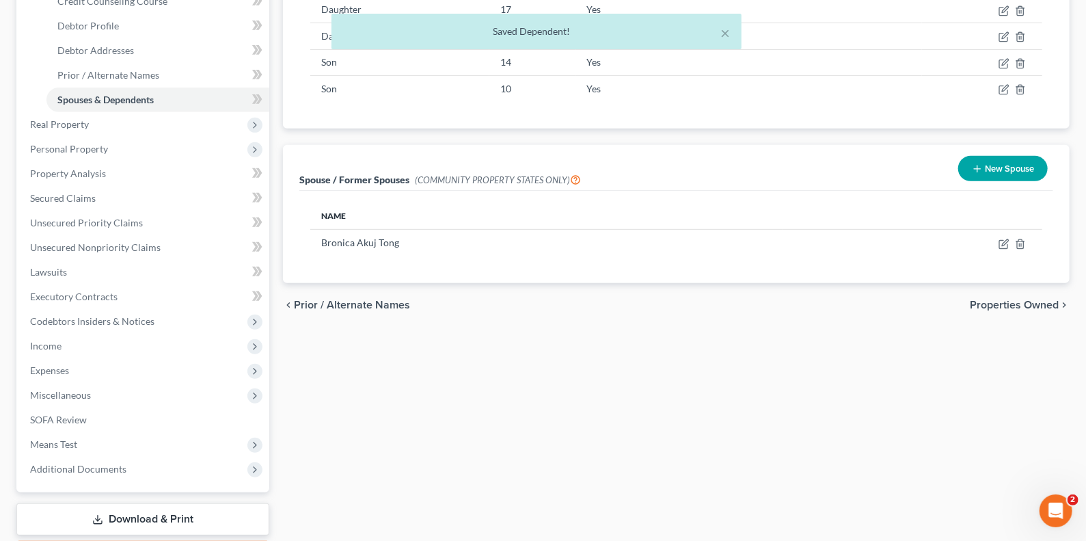
scroll to position [273, 0]
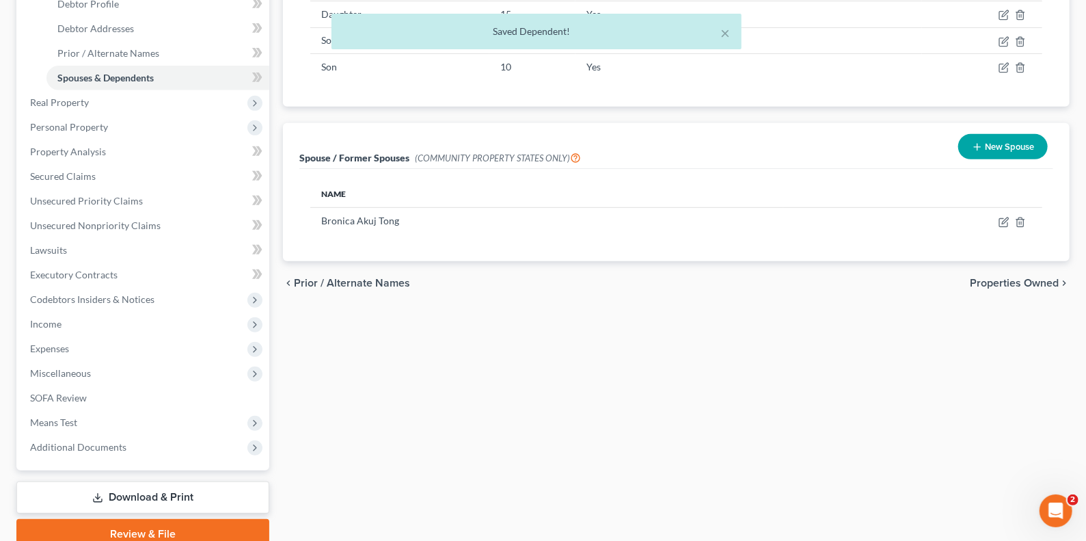
click at [807, 281] on span "Properties Owned" at bounding box center [1014, 282] width 89 height 11
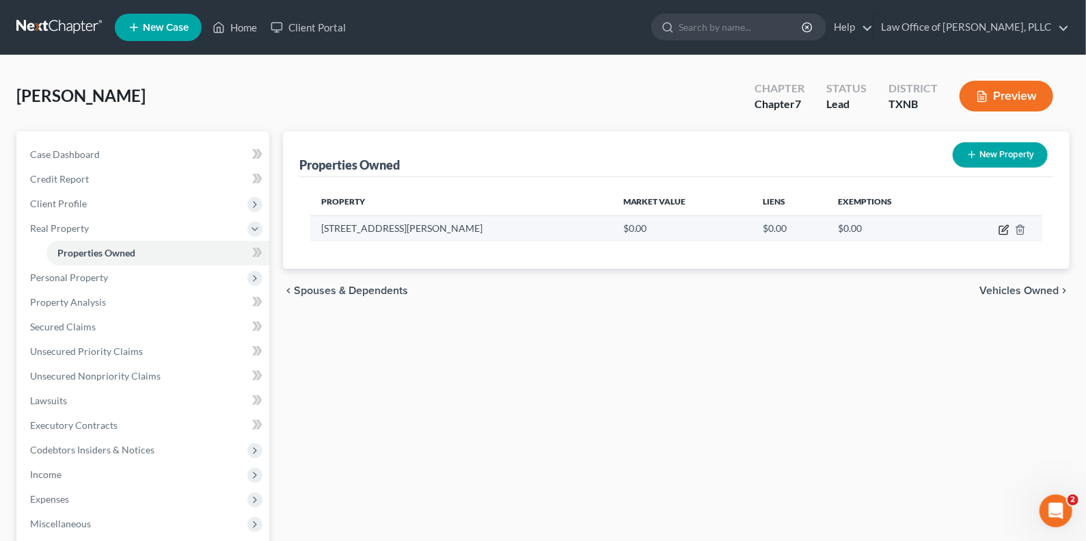
click at [807, 229] on icon "button" at bounding box center [1005, 228] width 6 height 6
select select "45"
select select "219"
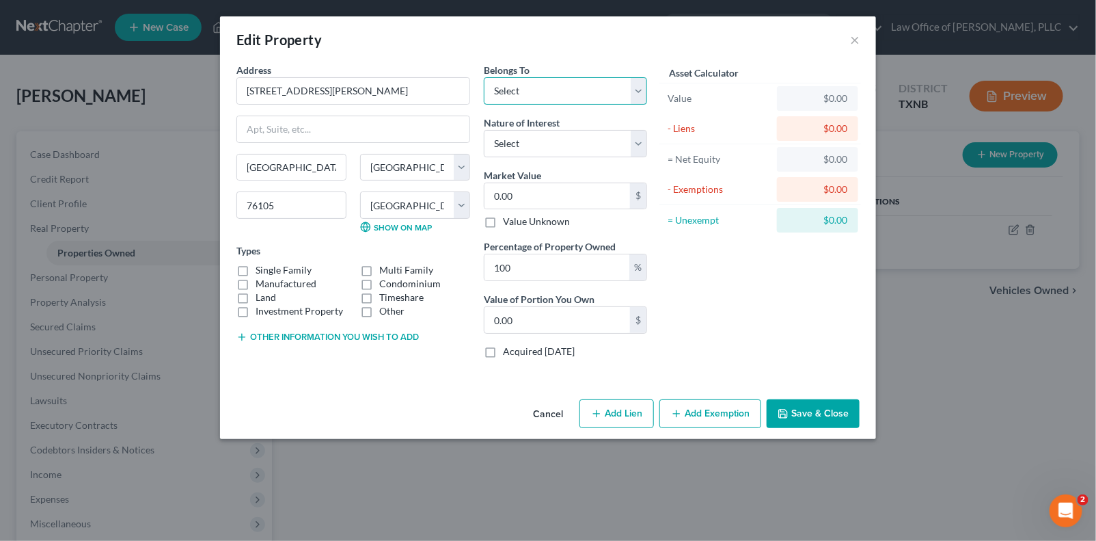
click at [552, 92] on select "Select Debtor 1 Only Debtor 2 Only Debtor 1 And Debtor 2 Only At Least One Of T…" at bounding box center [565, 90] width 163 height 27
click at [484, 77] on select "Select Debtor 1 Only Debtor 2 Only Debtor 1 And Debtor 2 Only At Least One Of T…" at bounding box center [565, 90] width 163 height 27
click at [588, 89] on select "Select Debtor 1 Only Debtor 2 Only Debtor 1 And Debtor 2 Only At Least One Of T…" at bounding box center [565, 90] width 163 height 27
select select "0"
click at [484, 77] on select "Select Debtor 1 Only Debtor 2 Only Debtor 1 And Debtor 2 Only At Least One Of T…" at bounding box center [565, 90] width 163 height 27
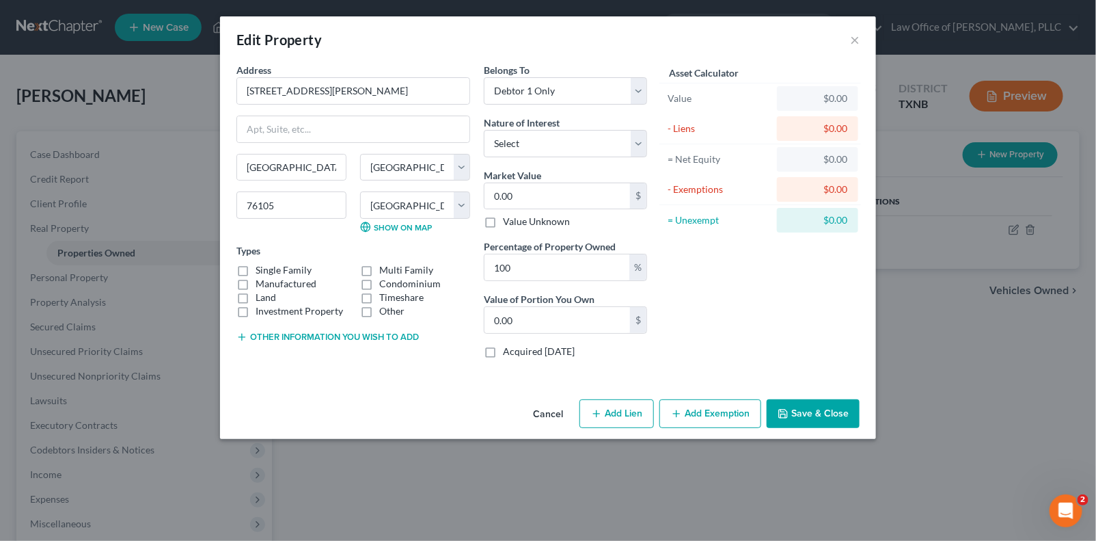
click at [256, 267] on label "Single Family" at bounding box center [284, 270] width 56 height 14
click at [261, 267] on input "Single Family" at bounding box center [265, 267] width 9 height 9
checkbox input "true"
click at [569, 141] on select "Select Fee Simple Joint Tenant Life Estate Equitable Interest Future Interest T…" at bounding box center [565, 143] width 163 height 27
select select "0"
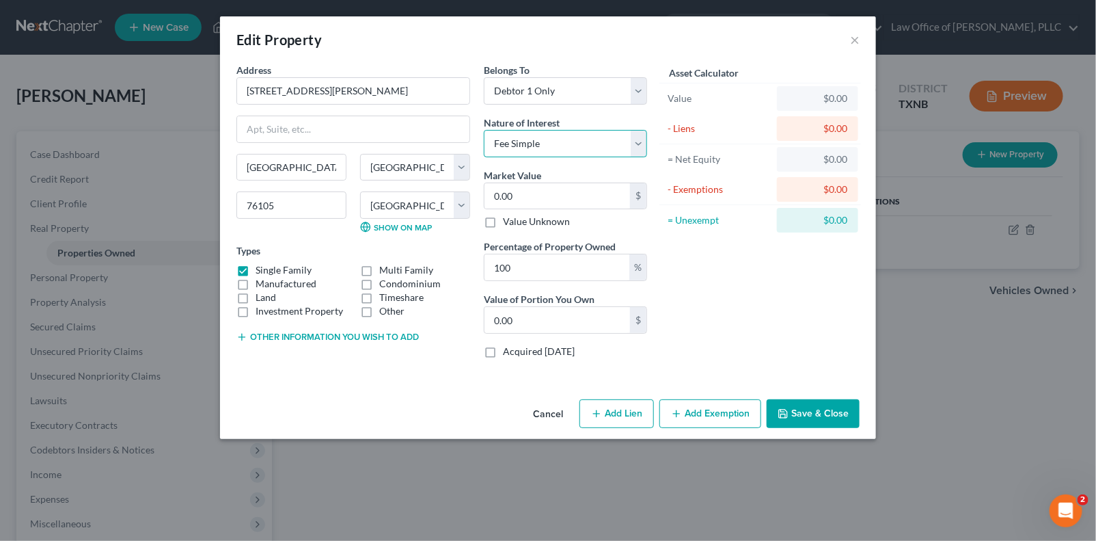
click at [484, 130] on select "Select Fee Simple Joint Tenant Life Estate Equitable Interest Future Interest T…" at bounding box center [565, 143] width 163 height 27
click at [547, 193] on input "0.00" at bounding box center [558, 196] width 146 height 26
type input "2"
type input "2.00"
type input "26"
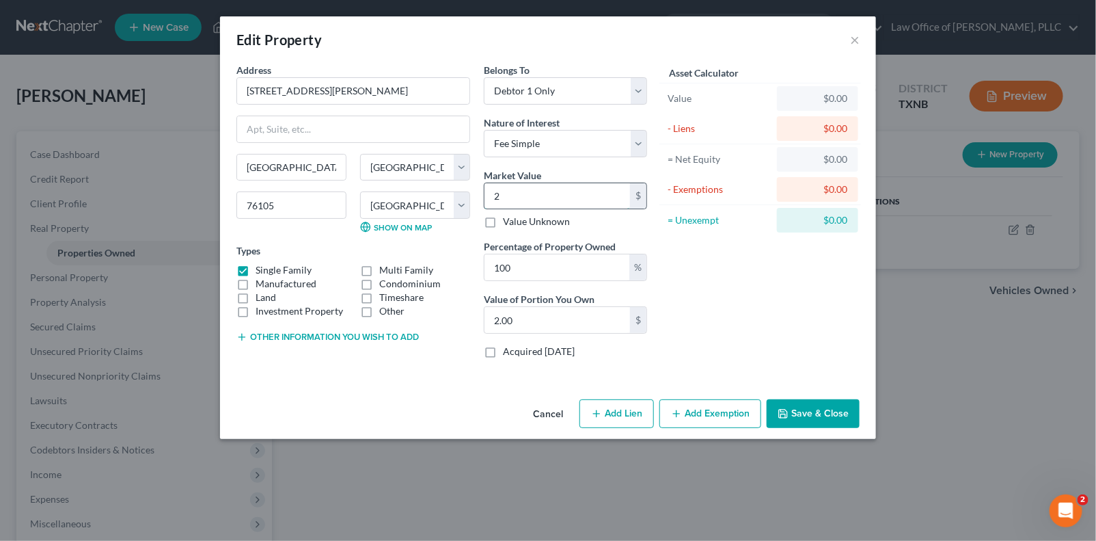
type input "26.00"
type input "261"
type input "261.00"
type input "2612"
type input "2,612.00"
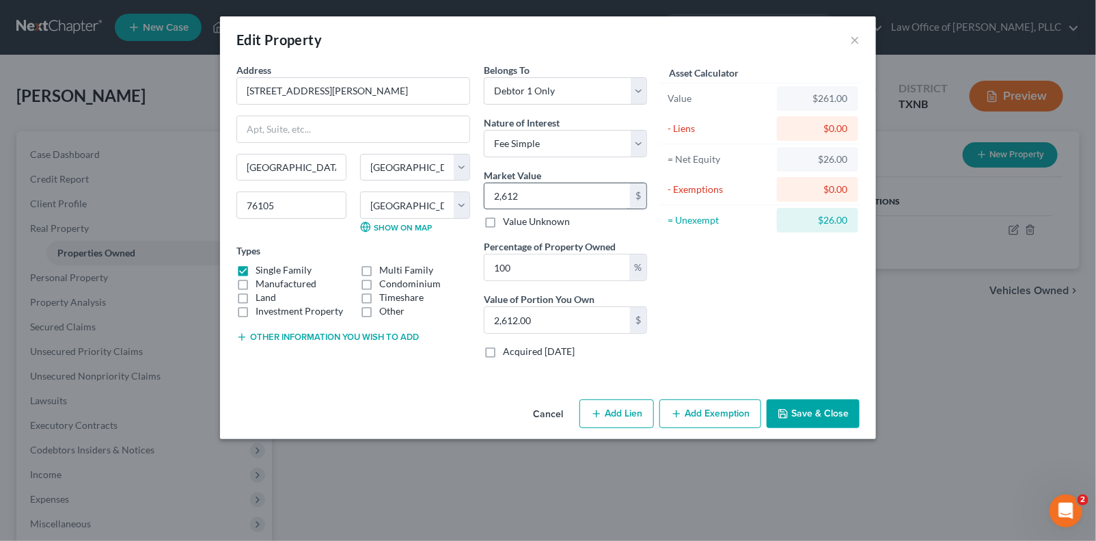
type input "2,6125"
type input "26,125.00"
type input "26,1253"
type input "261,253.00"
type input "261,253"
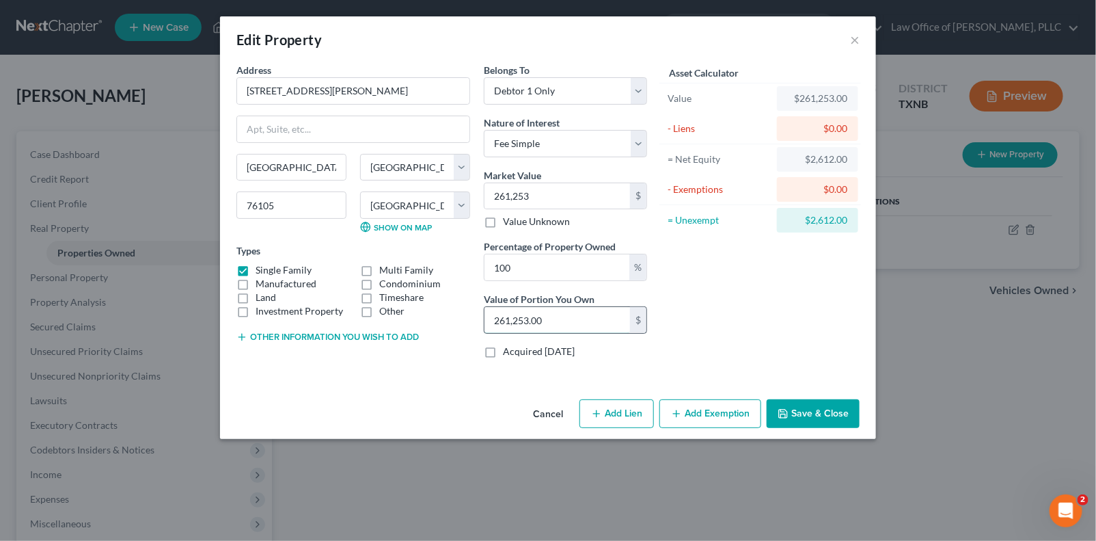
type input "0"
click at [629, 409] on button "Add Lien" at bounding box center [617, 413] width 75 height 29
select select "0"
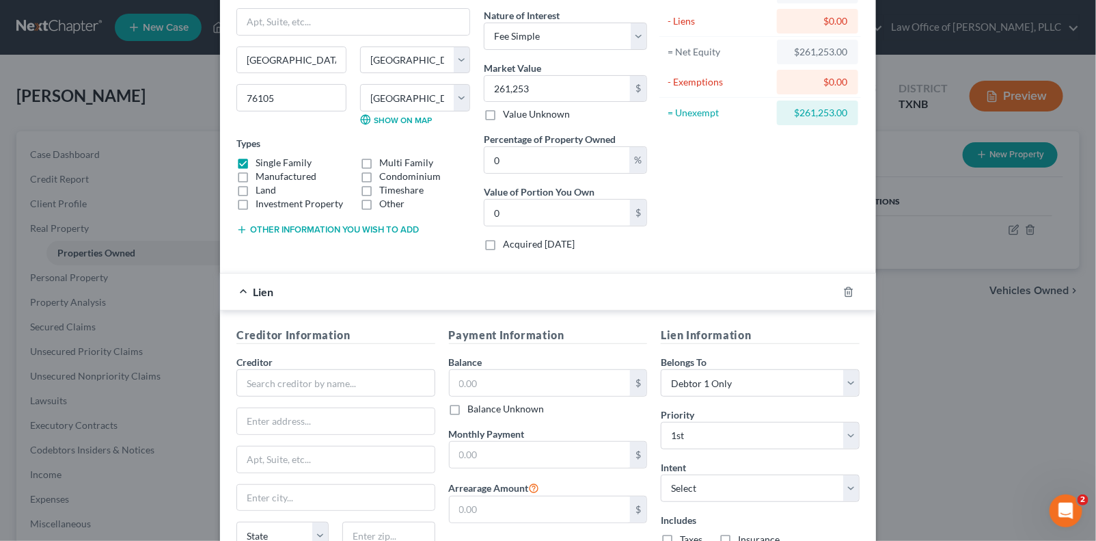
scroll to position [230, 0]
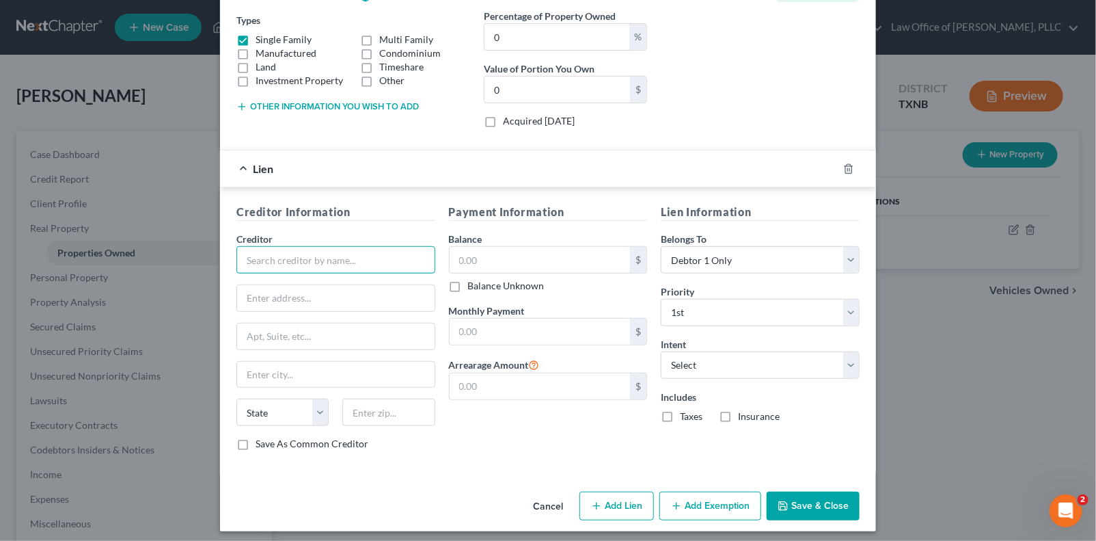
click at [389, 252] on input "text" at bounding box center [335, 259] width 199 height 27
type input "Union Home Mortgage"
click at [290, 292] on input "text" at bounding box center [336, 298] width 198 height 26
type input "[STREET_ADDRESS]"
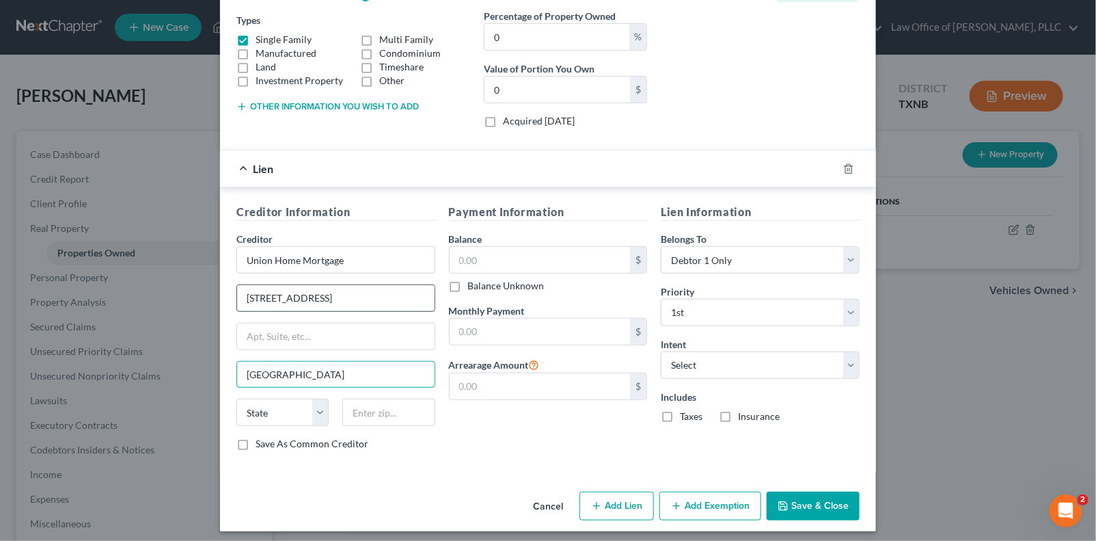
type input "[GEOGRAPHIC_DATA]"
select select "36"
type input "44136"
click at [527, 254] on input "text" at bounding box center [540, 260] width 181 height 26
type input "286,287"
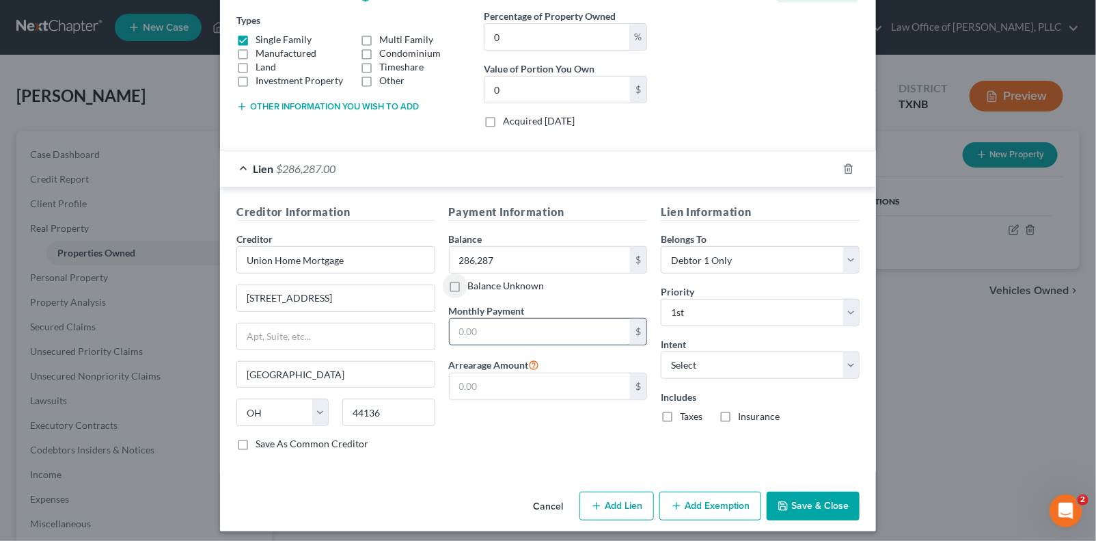
click at [520, 322] on input "text" at bounding box center [540, 332] width 181 height 26
type input "2,622.09"
click at [705, 353] on select "Select Surrender Redeem Reaffirm Avoid Other" at bounding box center [760, 364] width 199 height 27
click at [661, 351] on select "Select Surrender Redeem Reaffirm Avoid Other" at bounding box center [760, 364] width 199 height 27
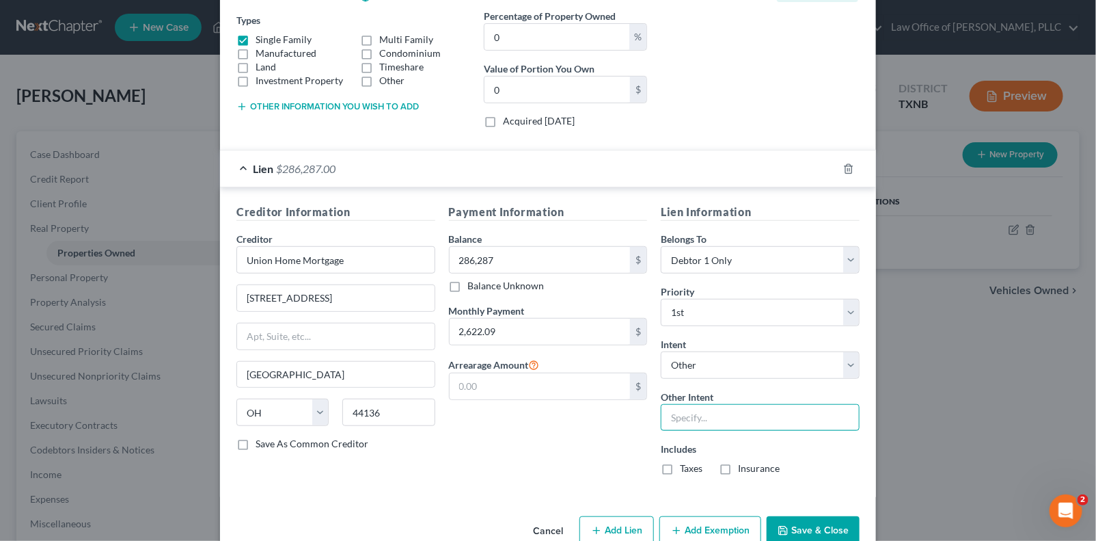
click at [690, 411] on input "text" at bounding box center [760, 417] width 199 height 27
click at [713, 357] on select "Select Surrender Redeem Reaffirm Avoid Other" at bounding box center [760, 364] width 199 height 27
select select "2"
click at [661, 351] on select "Select Surrender Redeem Reaffirm Avoid Other" at bounding box center [760, 364] width 199 height 27
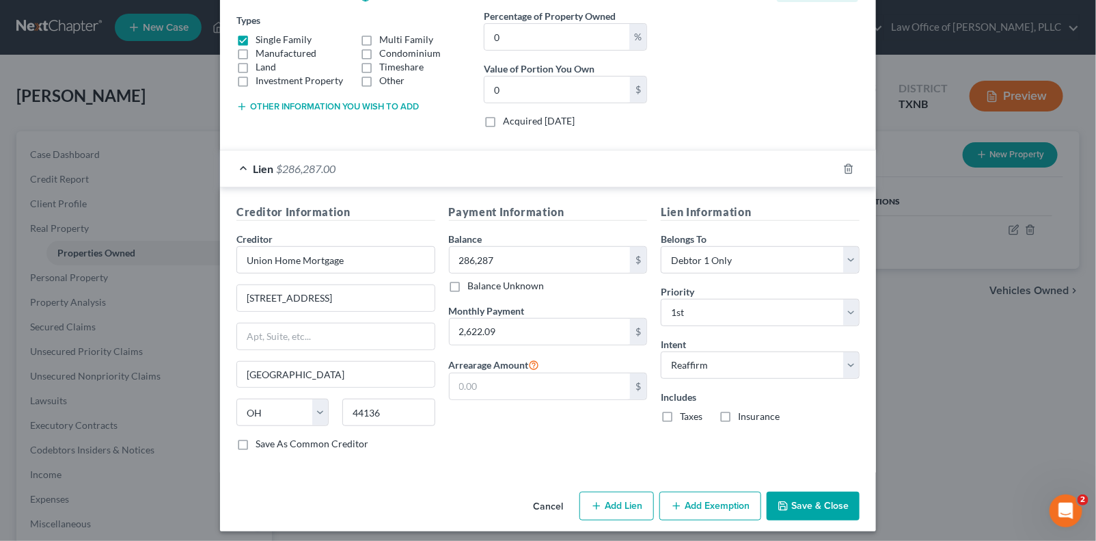
click at [586, 437] on div "Payment Information Balance 286,287.00 $ Balance Unknown Balance Undetermined 2…" at bounding box center [548, 333] width 213 height 258
click at [680, 411] on label "Taxes" at bounding box center [691, 416] width 23 height 14
click at [686, 411] on input "Taxes" at bounding box center [690, 413] width 9 height 9
checkbox input "true"
click at [738, 414] on label "Insurance" at bounding box center [759, 416] width 42 height 14
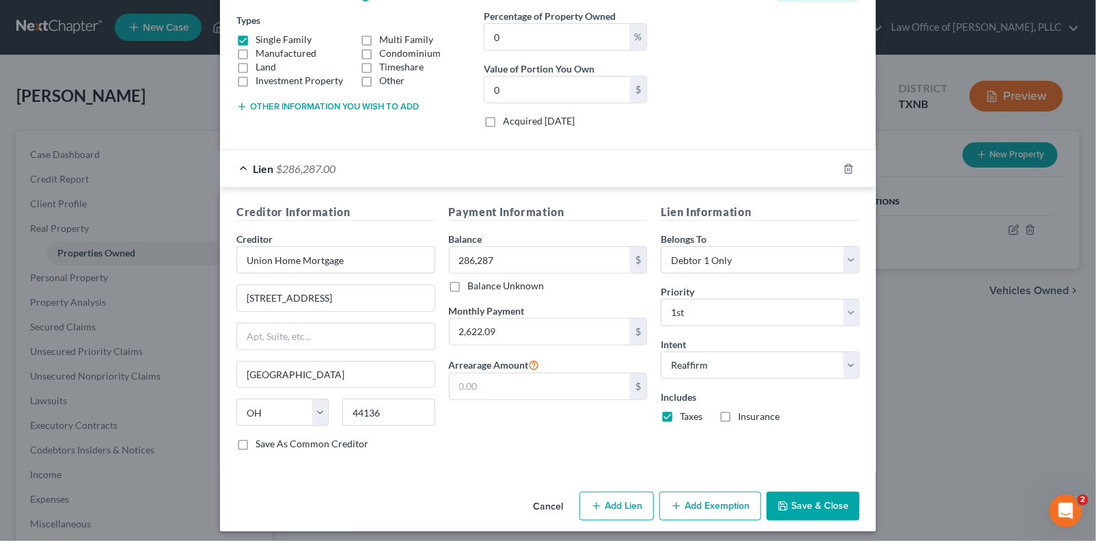
click at [744, 414] on input "Insurance" at bounding box center [748, 413] width 9 height 9
checkbox input "true"
click at [690, 504] on button "Add Exemption" at bounding box center [711, 505] width 102 height 29
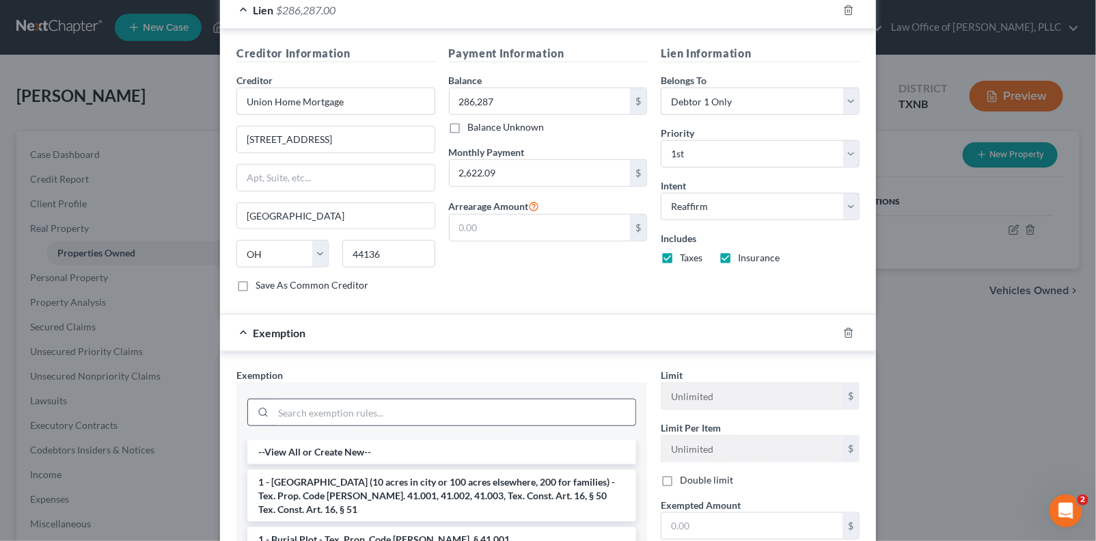
scroll to position [573, 0]
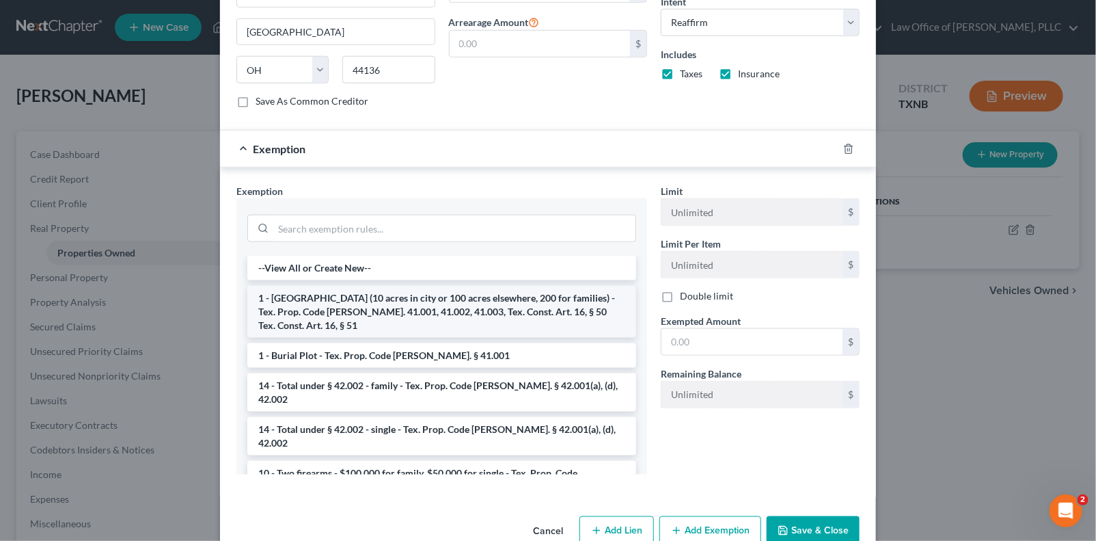
click at [407, 295] on li "1 - [GEOGRAPHIC_DATA] (10 acres in city or 100 acres elsewhere, 200 for familie…" at bounding box center [441, 312] width 389 height 52
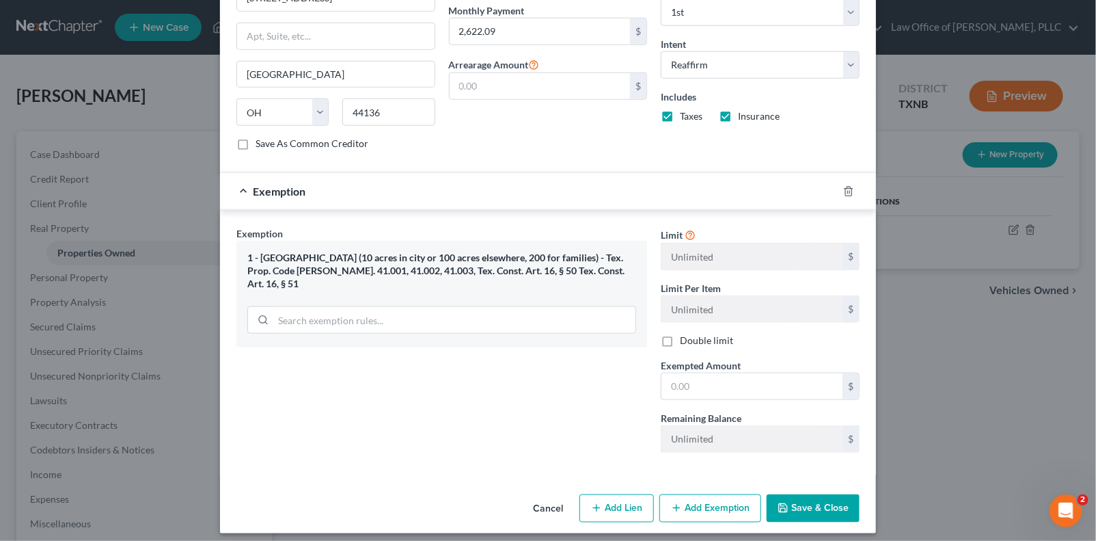
click at [807, 498] on button "Save & Close" at bounding box center [813, 508] width 93 height 29
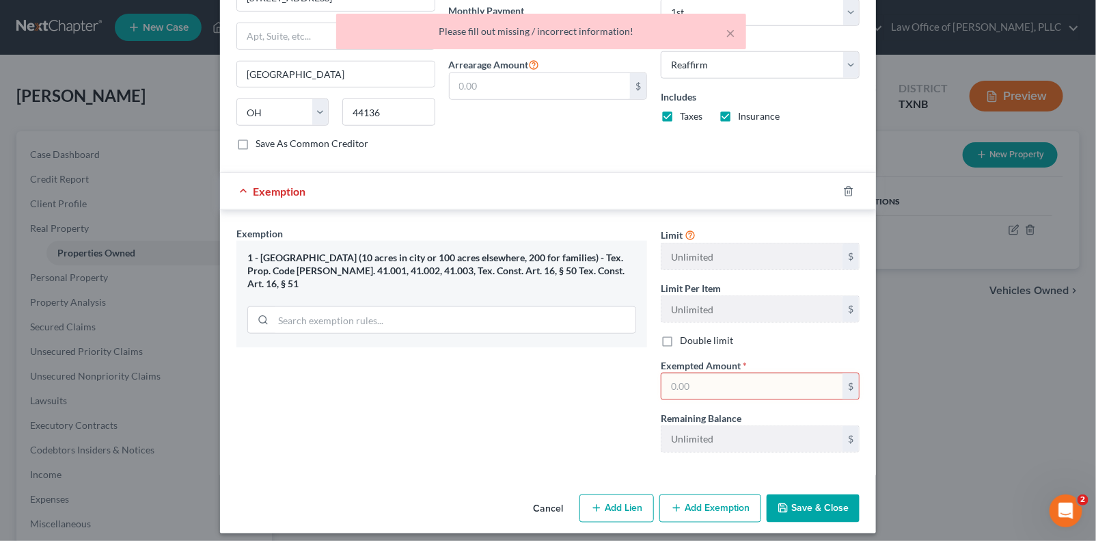
click at [723, 375] on input "text" at bounding box center [752, 386] width 181 height 26
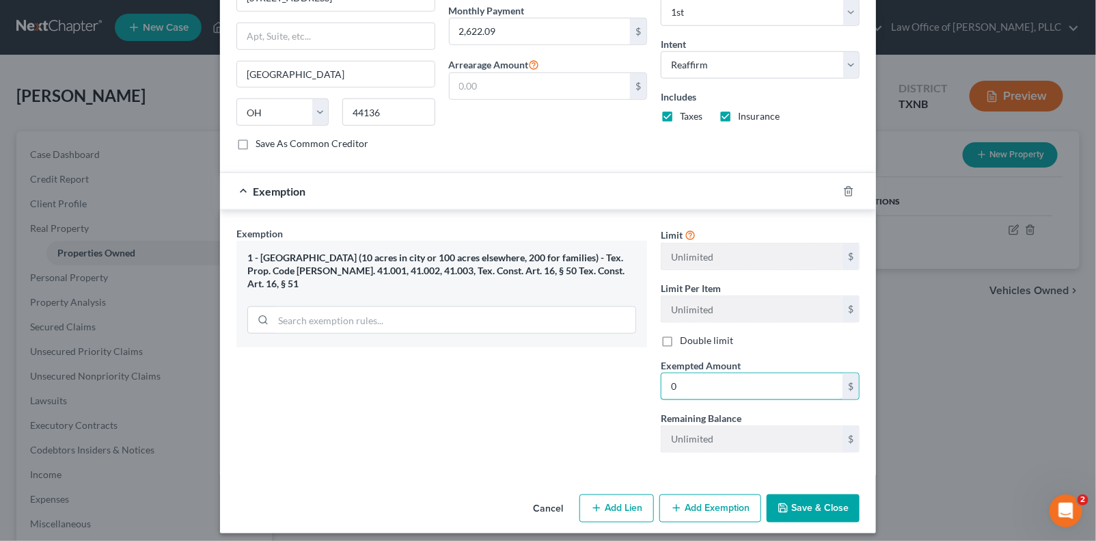
type input "0"
click at [807, 500] on button "Save & Close" at bounding box center [813, 508] width 93 height 29
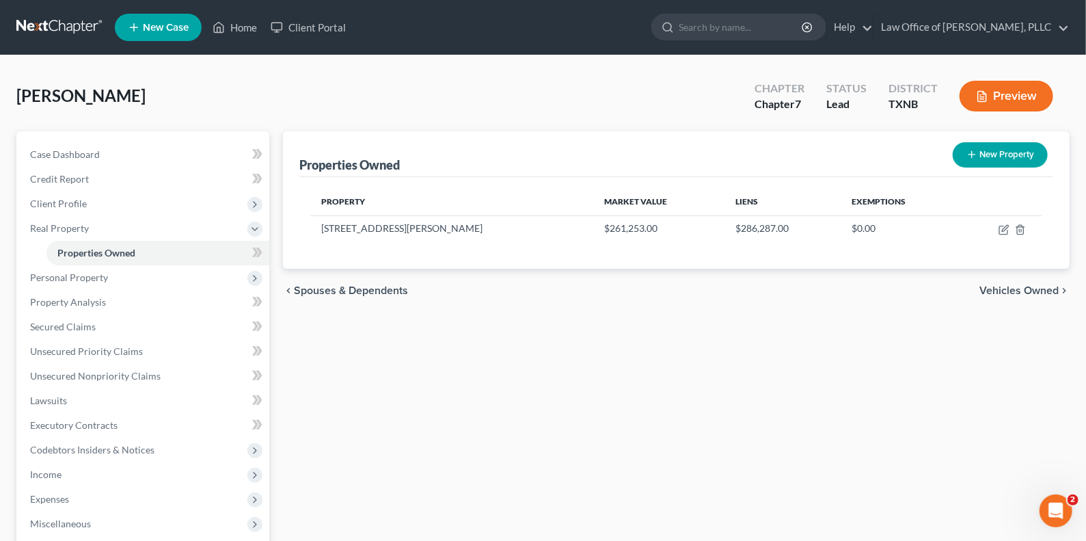
click at [807, 290] on span "Vehicles Owned" at bounding box center [1018, 290] width 79 height 11
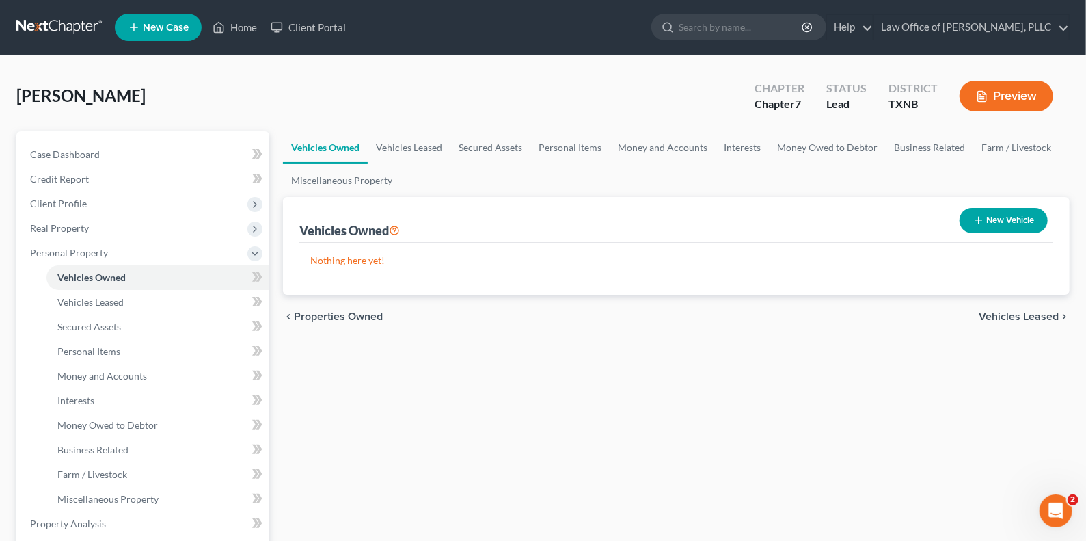
click at [807, 224] on button "New Vehicle" at bounding box center [1004, 220] width 88 height 25
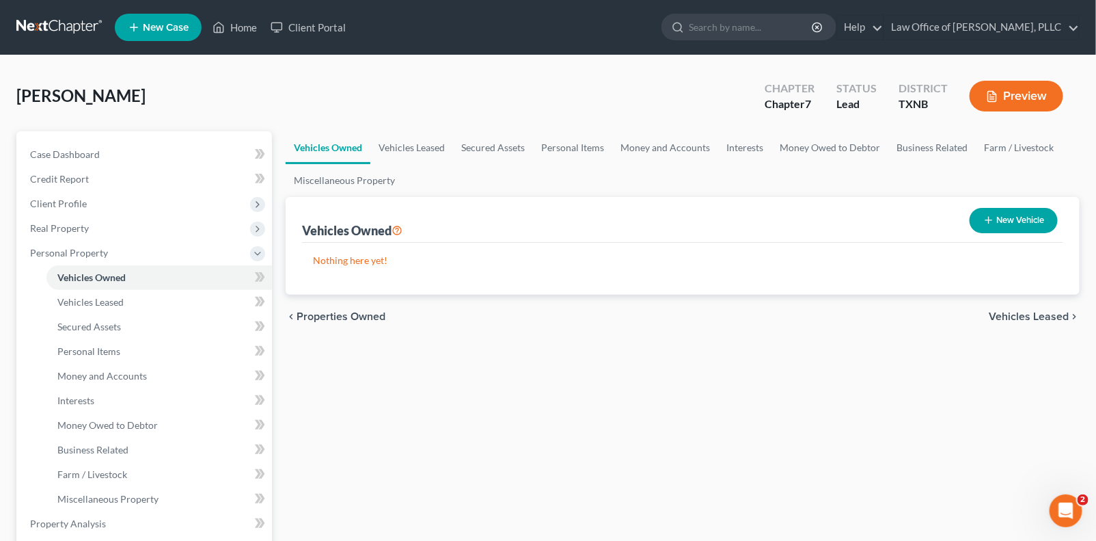
select select "0"
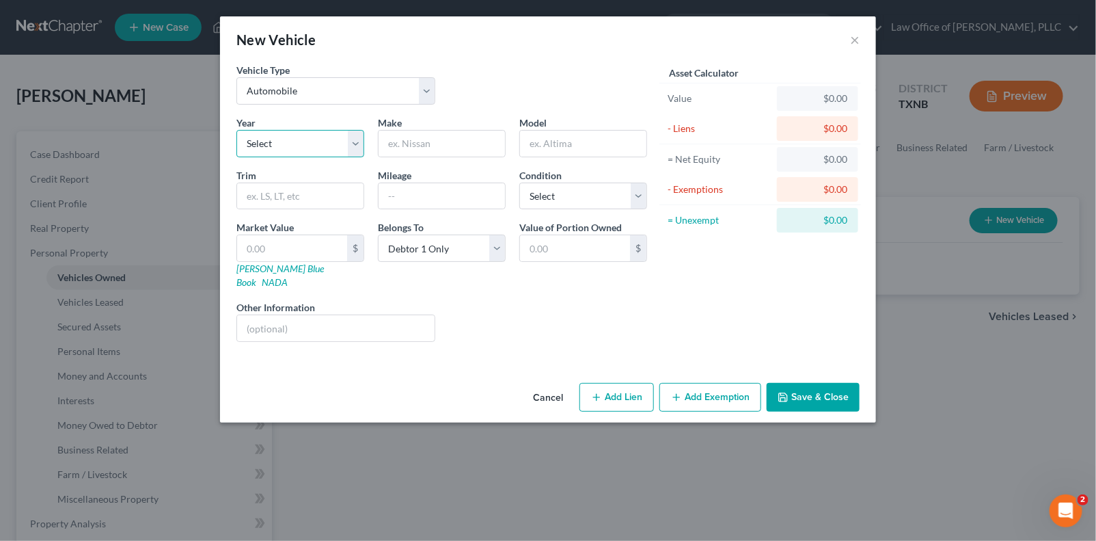
click at [287, 143] on select "Select 2026 2025 2024 2023 2022 2021 2020 2019 2018 2017 2016 2015 2014 2013 20…" at bounding box center [300, 143] width 128 height 27
click at [547, 52] on div "New Vehicle ×" at bounding box center [548, 39] width 656 height 46
click at [352, 144] on select "Select 2026 2025 2024 2023 2022 2021 2020 2019 2018 2017 2016 2015 2014 2013 20…" at bounding box center [300, 143] width 128 height 27
click at [307, 141] on select "Select 2026 2025 2024 2023 2022 2021 2020 2019 2018 2017 2016 2015 2014 2013 20…" at bounding box center [300, 143] width 128 height 27
select select "2"
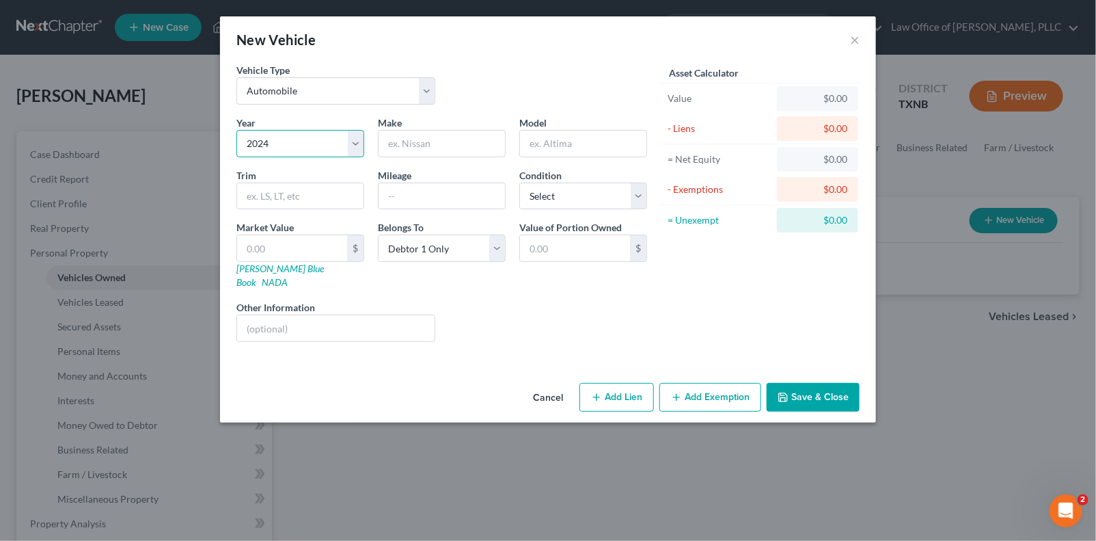
click at [236, 130] on select "Select 2026 2025 2024 2023 2022 2021 2020 2019 2018 2017 2016 2015 2014 2013 20…" at bounding box center [300, 143] width 128 height 27
click at [427, 144] on input "text" at bounding box center [442, 144] width 126 height 26
type input "Ford"
type input "Expedition Max"
drag, startPoint x: 543, startPoint y: 302, endPoint x: 536, endPoint y: 309, distance: 10.2
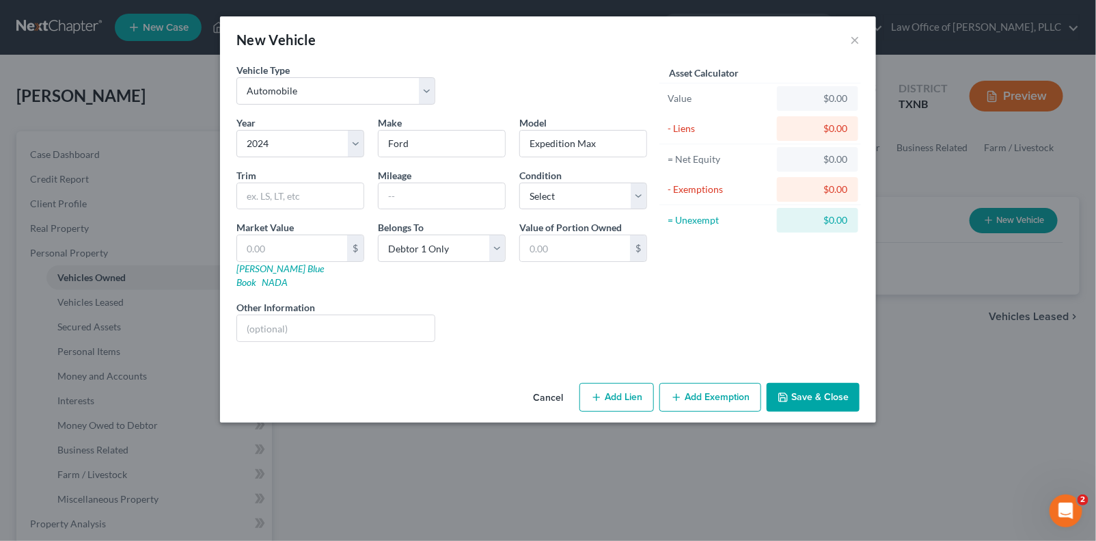
click at [543, 302] on div "Liens Select" at bounding box center [548, 321] width 213 height 42
click at [353, 141] on select "Select 2026 2025 2024 2023 2022 2021 2020 2019 2018 2017 2016 2015 2014 2013 20…" at bounding box center [300, 143] width 128 height 27
select select "3"
click at [236, 130] on select "Select 2026 2025 2024 2023 2022 2021 2020 2019 2018 2017 2016 2015 2014 2013 20…" at bounding box center [300, 143] width 128 height 27
click at [431, 137] on input "Ford" at bounding box center [442, 144] width 126 height 26
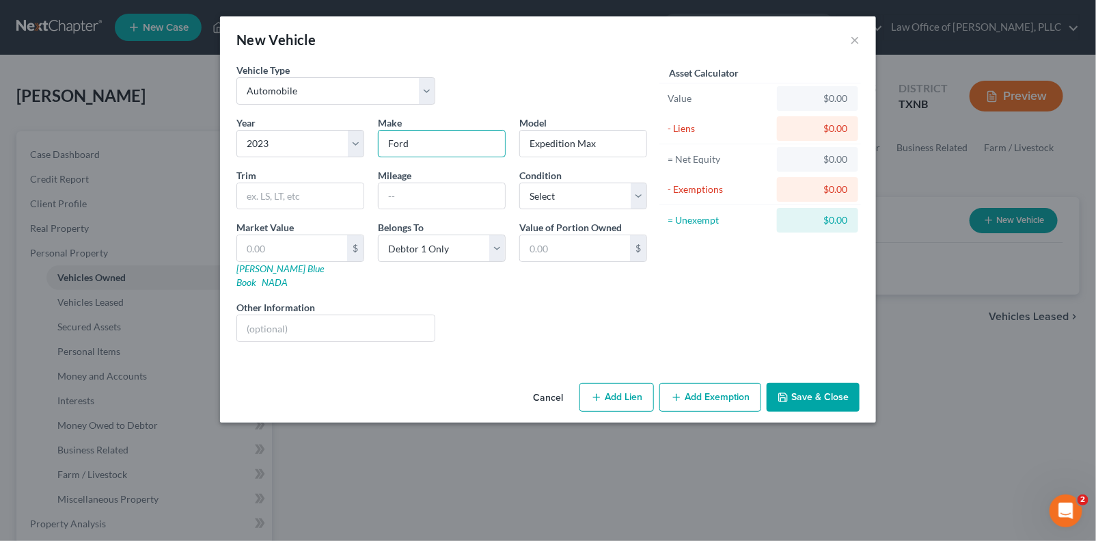
drag, startPoint x: 433, startPoint y: 141, endPoint x: 367, endPoint y: 144, distance: 65.7
click at [367, 144] on div "Year Select 2026 2025 2024 2023 2022 2021 2020 2019 2018 2017 2016 2015 2014 20…" at bounding box center [442, 234] width 424 height 237
type input "Cadillac"
type input "Escalade"
type input "126000"
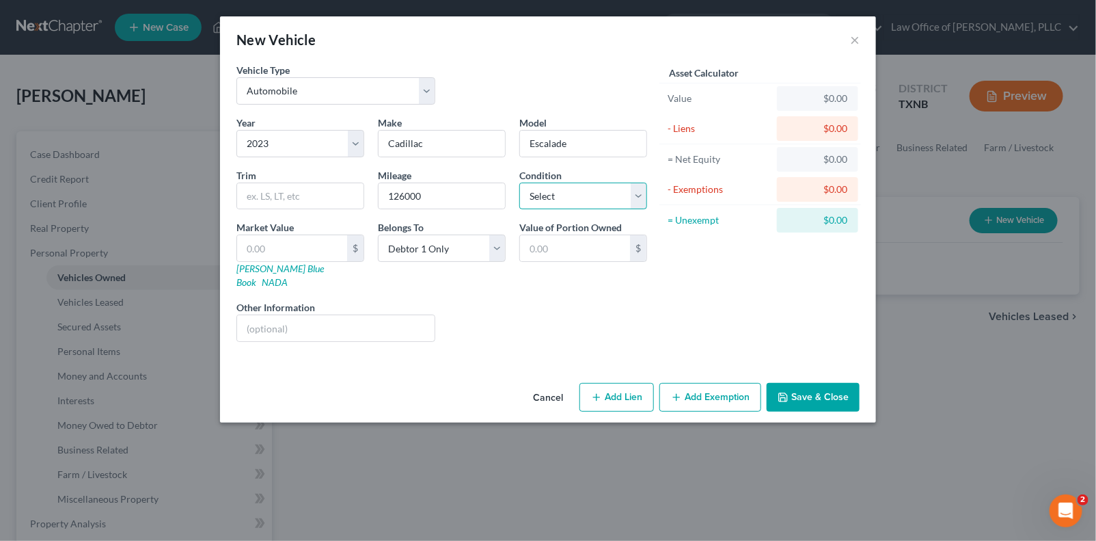
click at [638, 191] on select "Select Excellent Very Good Good Fair Poor" at bounding box center [583, 195] width 128 height 27
select select "2"
click at [519, 182] on select "Select Excellent Very Good Good Fair Poor" at bounding box center [583, 195] width 128 height 27
click at [314, 243] on input "text" at bounding box center [292, 248] width 110 height 26
type input "3"
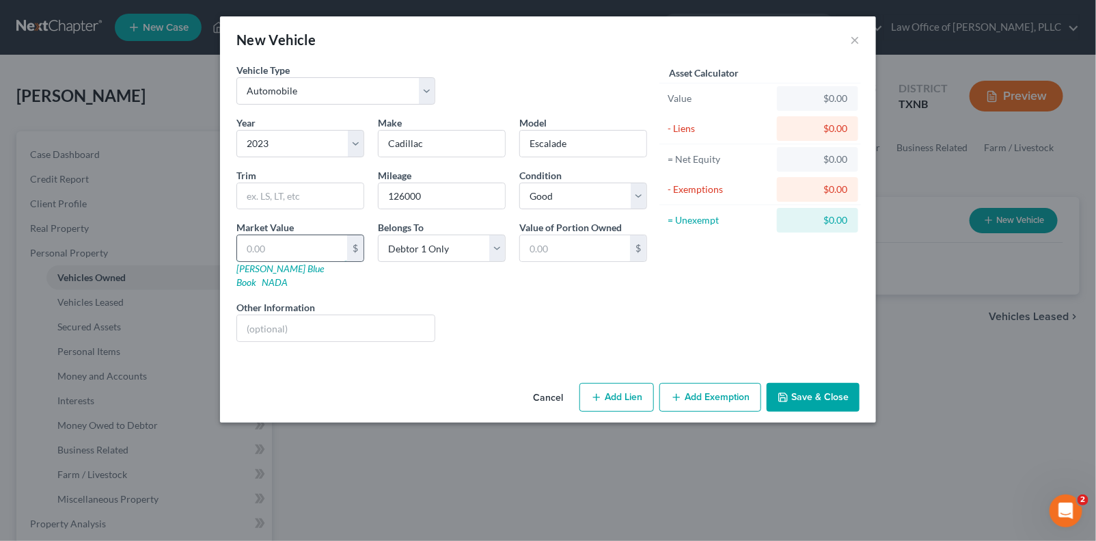
type input "3.00"
type input "37"
type input "37.00"
type input "376"
type input "376.00"
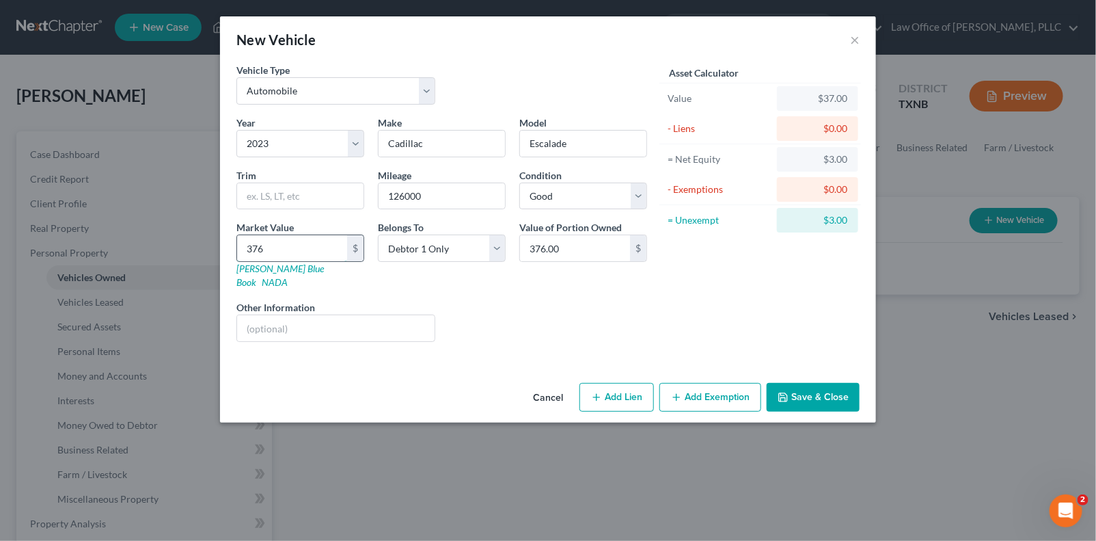
type input "3769"
type input "3,769.00"
type input "3,7699"
type input "37,699.00"
type input "37,699"
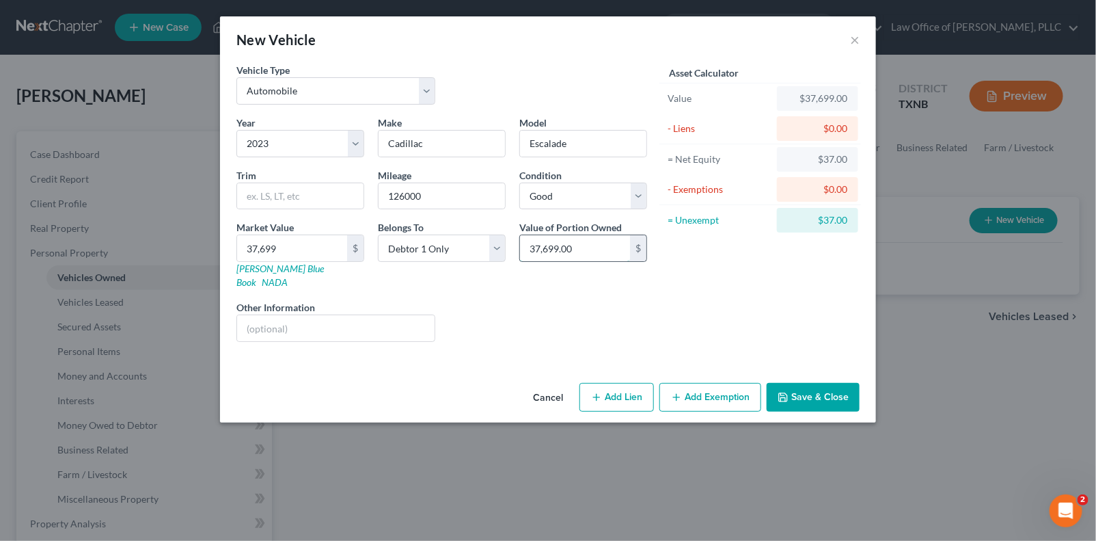
click at [606, 249] on input "37,699.00" at bounding box center [575, 248] width 110 height 26
click at [610, 248] on input "37,699.00" at bounding box center [575, 248] width 110 height 26
click at [620, 254] on input "37,699.00" at bounding box center [575, 248] width 110 height 26
drag, startPoint x: 590, startPoint y: 250, endPoint x: 507, endPoint y: 250, distance: 82.7
click at [507, 250] on div "Year Select 2026 2025 2024 2023 2022 2021 2020 2019 2018 2017 2016 2015 2014 20…" at bounding box center [442, 234] width 424 height 237
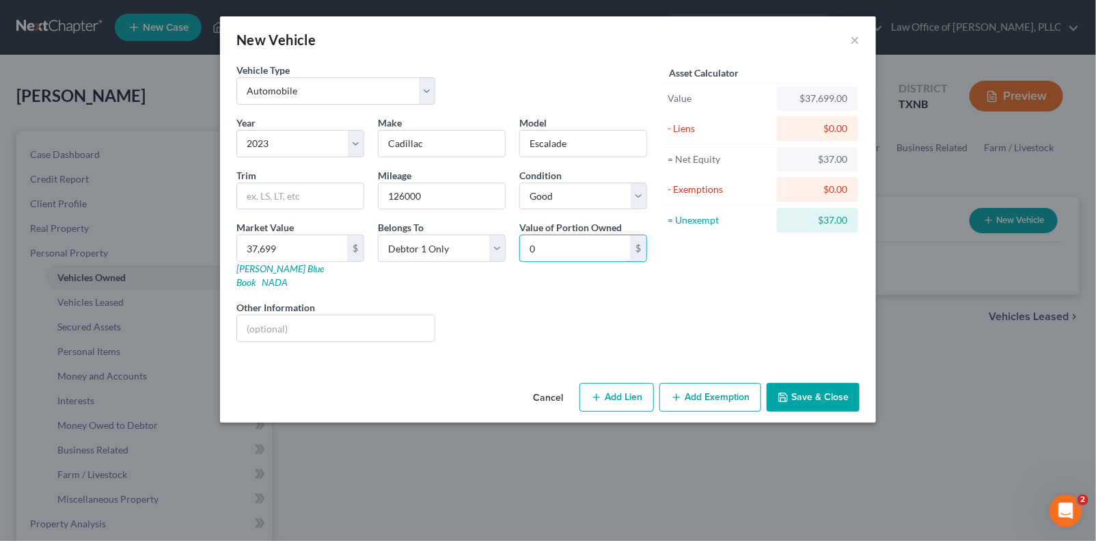
type input "0"
click at [606, 383] on button "Add Lien" at bounding box center [617, 397] width 75 height 29
select select "0"
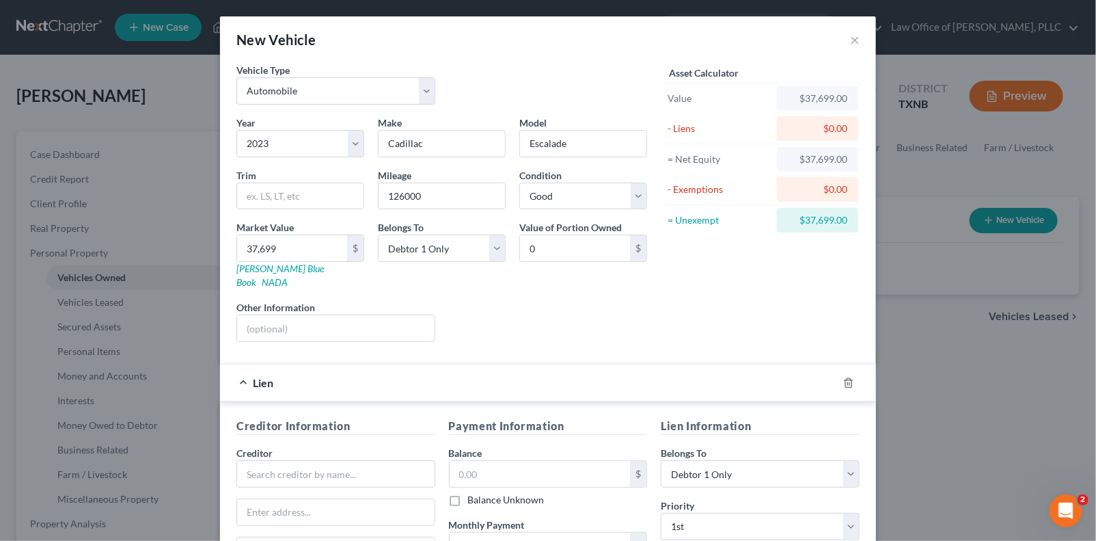
click at [526, 308] on div "Liens Select" at bounding box center [548, 321] width 213 height 42
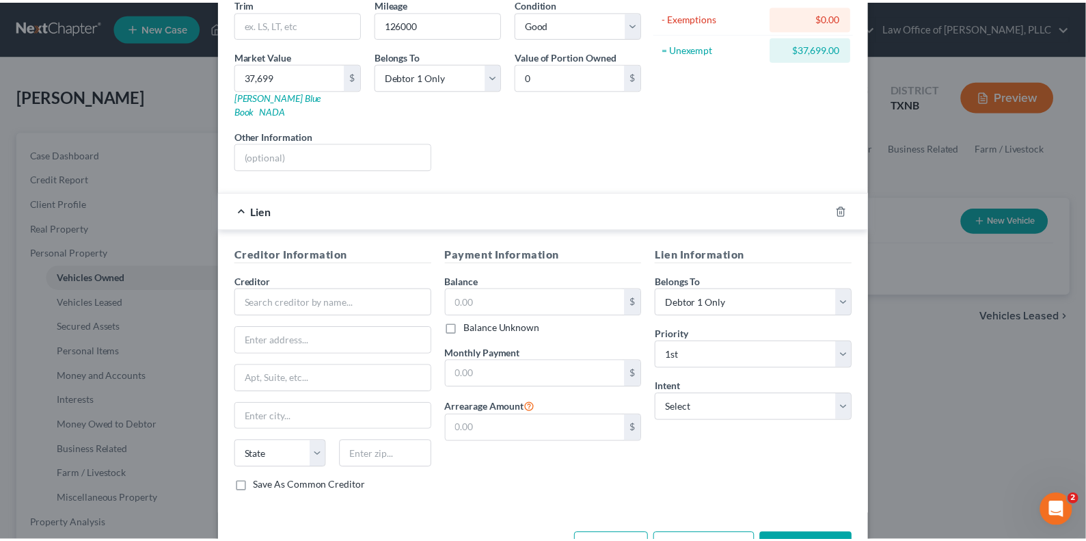
scroll to position [200, 0]
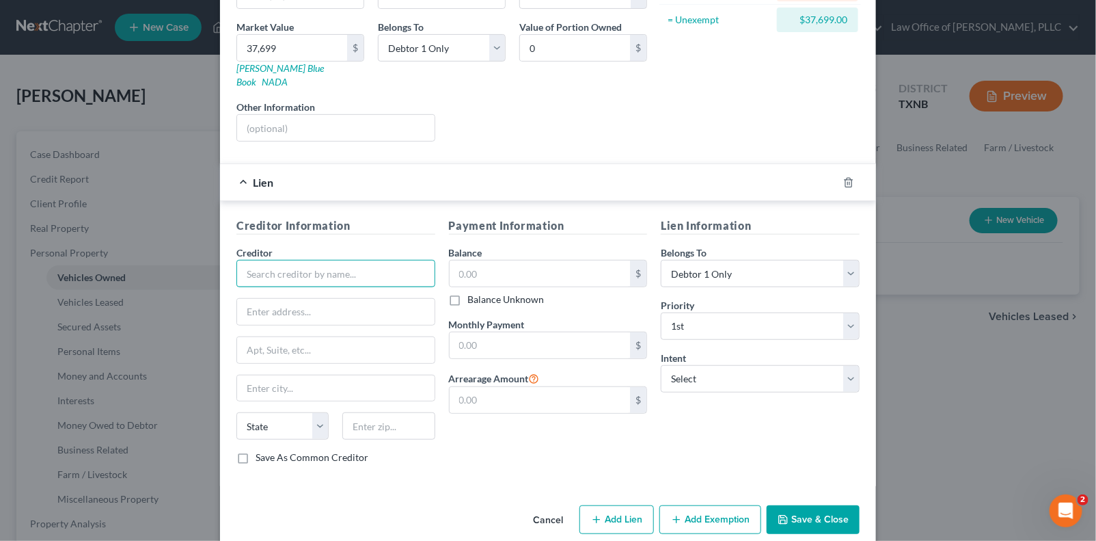
click at [351, 260] on input "text" at bounding box center [335, 273] width 199 height 27
type input "Toyota Motor Credit"
click at [496, 260] on input "text" at bounding box center [540, 273] width 181 height 26
type input "109,026"
click at [517, 332] on input "text" at bounding box center [540, 345] width 181 height 26
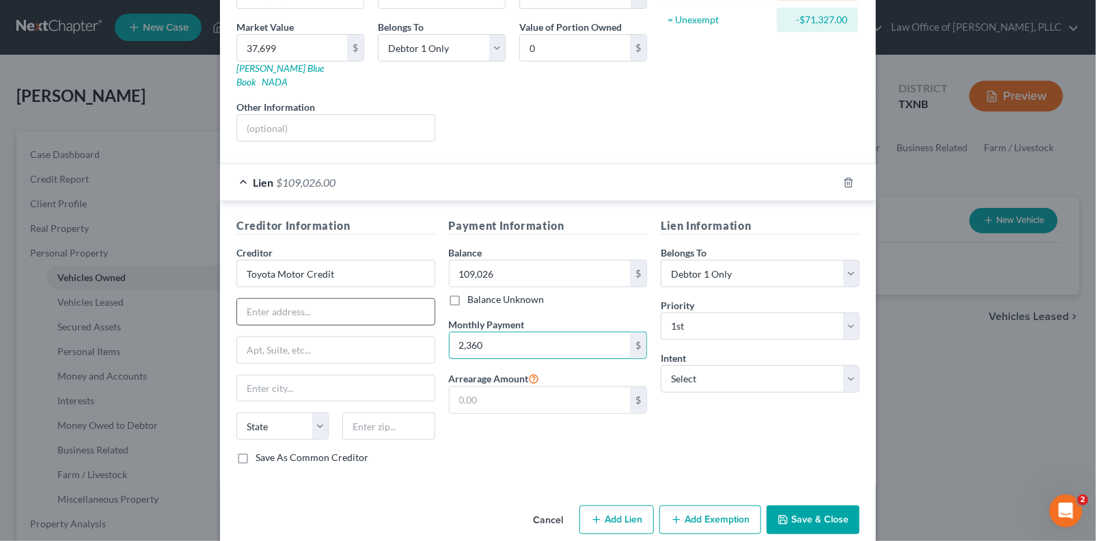
type input "2,360"
click at [293, 299] on input "text" at bounding box center [336, 312] width 198 height 26
type input "Attn: Bankruptcy"
click at [288, 337] on input "text" at bounding box center [336, 350] width 198 height 26
type input "PO Box 22171"
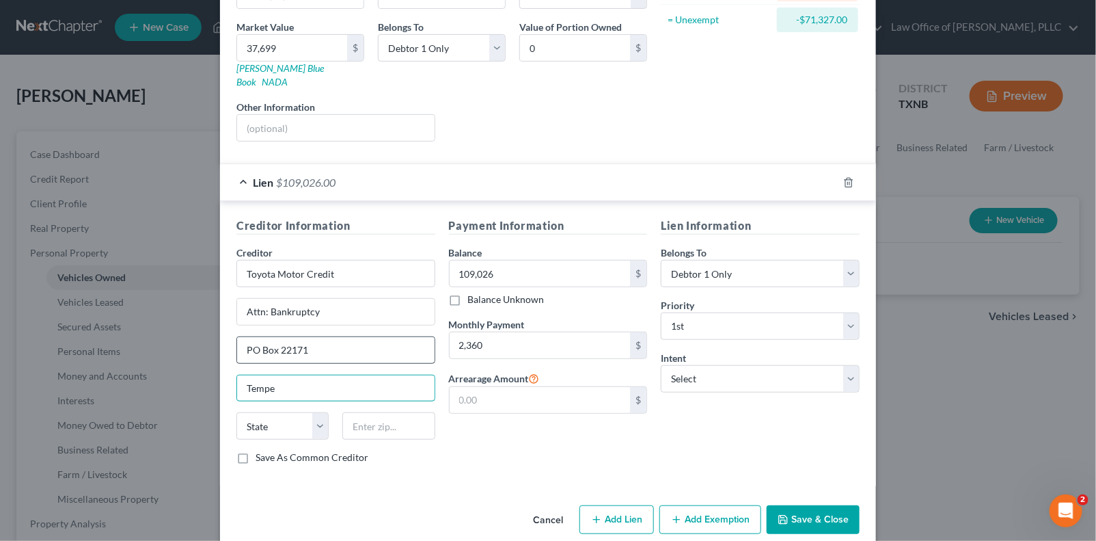
type input "Tempe"
select select "3"
type input "85285"
click at [737, 365] on select "Select Surrender Redeem Reaffirm Avoid Other" at bounding box center [760, 378] width 199 height 27
select select "0"
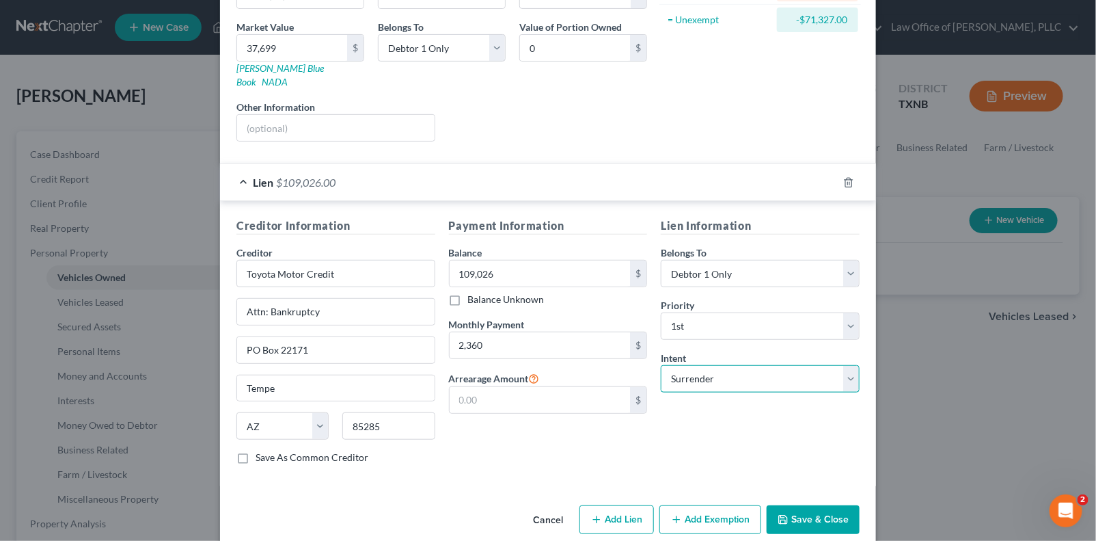
click at [661, 365] on select "Select Surrender Redeem Reaffirm Avoid Other" at bounding box center [760, 378] width 199 height 27
click at [807, 505] on button "Save & Close" at bounding box center [813, 519] width 93 height 29
